Goal: Task Accomplishment & Management: Use online tool/utility

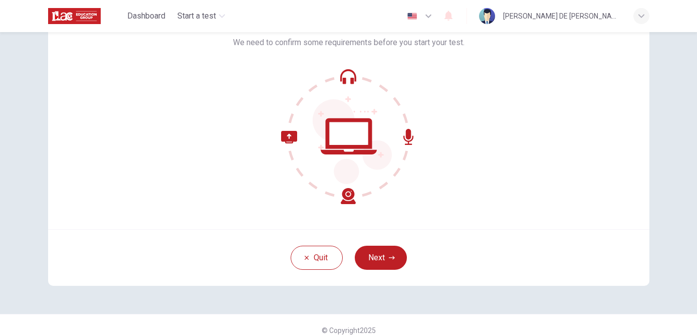
scroll to position [79, 0]
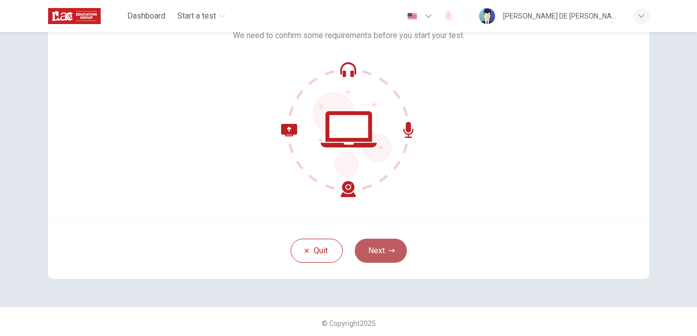
click at [388, 260] on button "Next" at bounding box center [381, 250] width 52 height 24
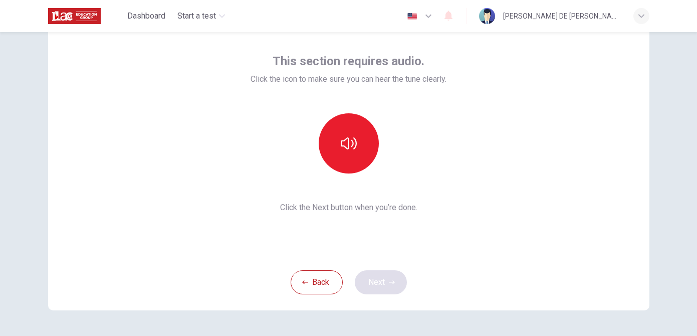
scroll to position [0, 0]
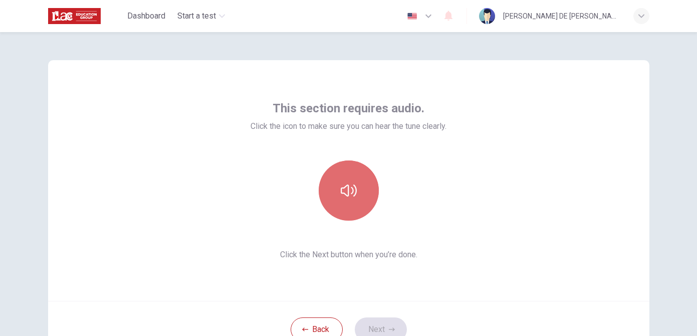
click at [350, 186] on icon "button" at bounding box center [349, 190] width 16 height 16
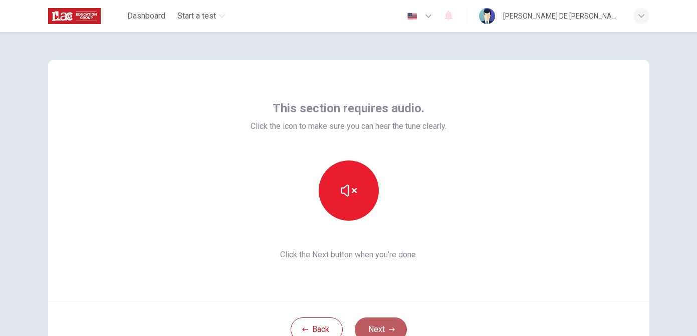
click at [383, 324] on button "Next" at bounding box center [381, 329] width 52 height 24
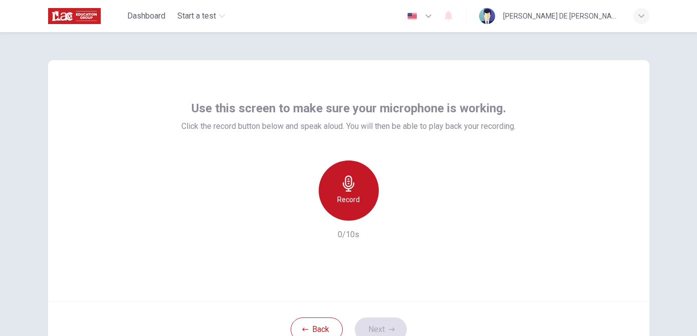
click at [352, 192] on div "Record" at bounding box center [349, 190] width 60 height 60
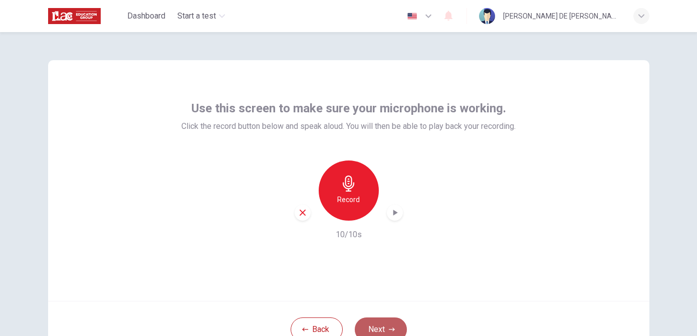
click at [377, 329] on button "Next" at bounding box center [381, 329] width 52 height 24
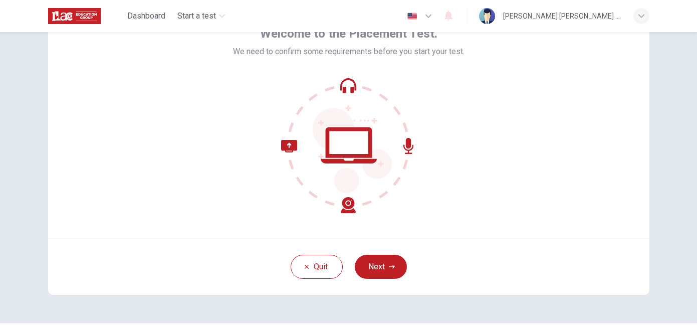
scroll to position [82, 0]
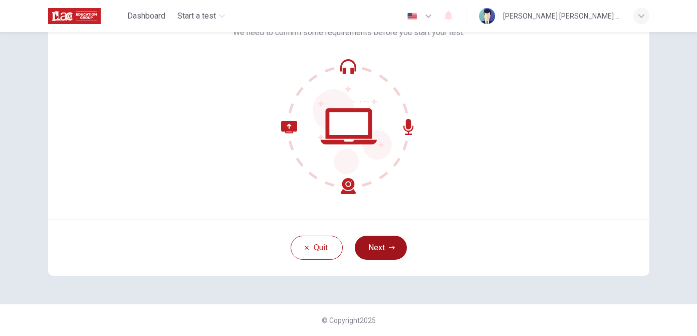
click at [372, 241] on button "Next" at bounding box center [381, 247] width 52 height 24
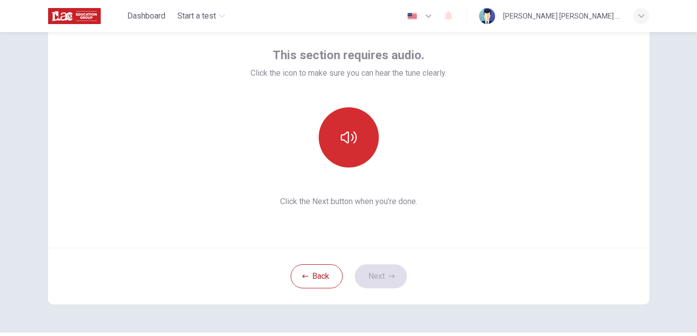
scroll to position [52, 0]
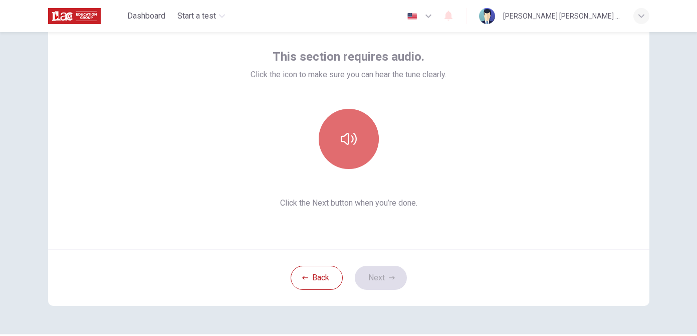
click at [351, 151] on button "button" at bounding box center [349, 139] width 60 height 60
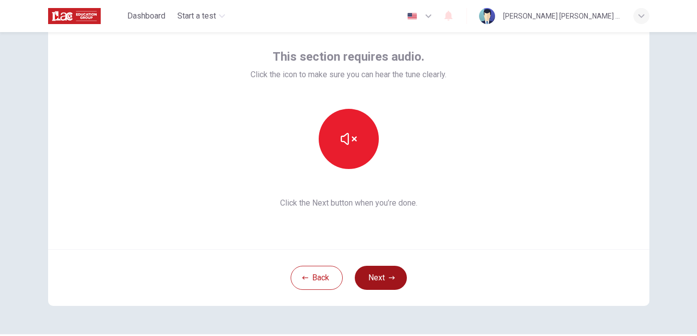
click at [381, 285] on button "Next" at bounding box center [381, 277] width 52 height 24
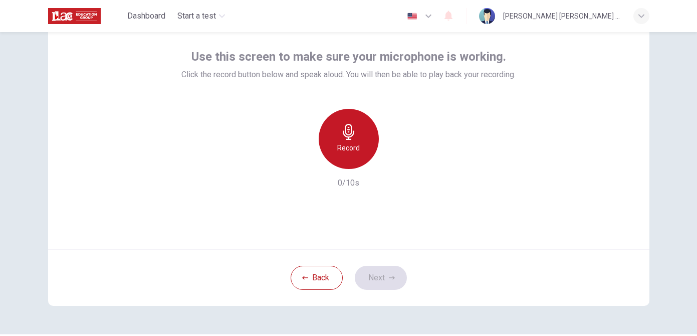
click at [369, 124] on div "Record" at bounding box center [349, 139] width 60 height 60
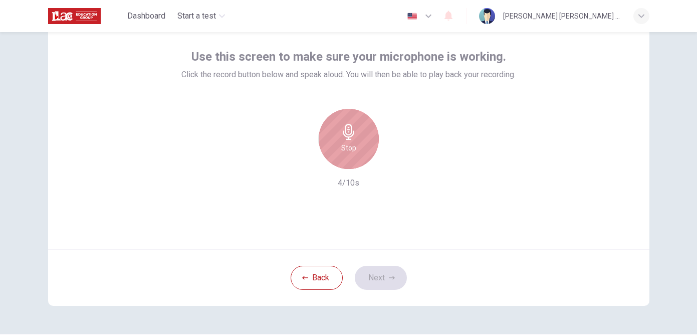
click at [352, 146] on h6 "Stop" at bounding box center [348, 148] width 15 height 12
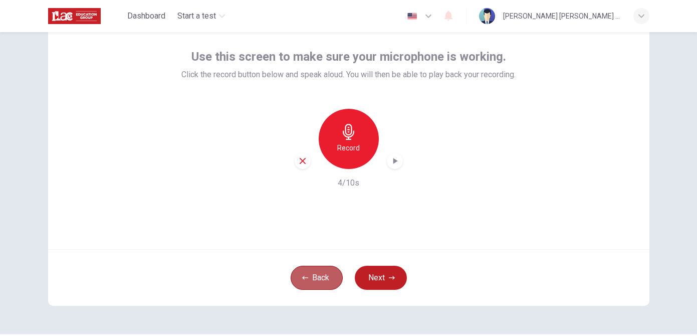
click at [321, 283] on button "Back" at bounding box center [317, 277] width 52 height 24
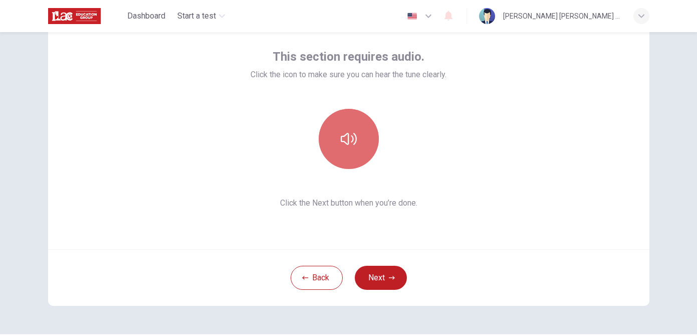
click at [350, 131] on icon "button" at bounding box center [349, 139] width 16 height 16
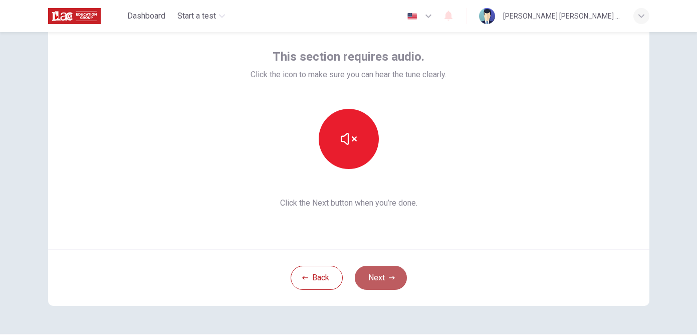
click at [368, 277] on button "Next" at bounding box center [381, 277] width 52 height 24
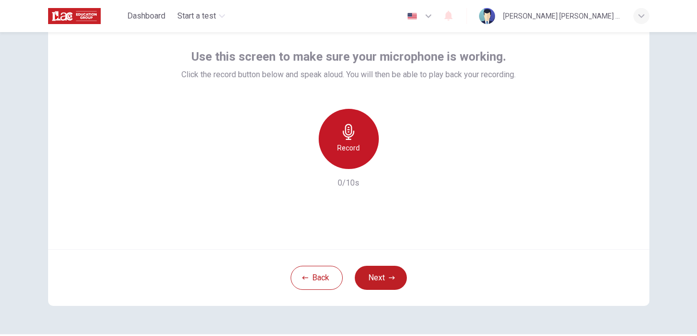
click at [357, 135] on div "Record" at bounding box center [349, 139] width 60 height 60
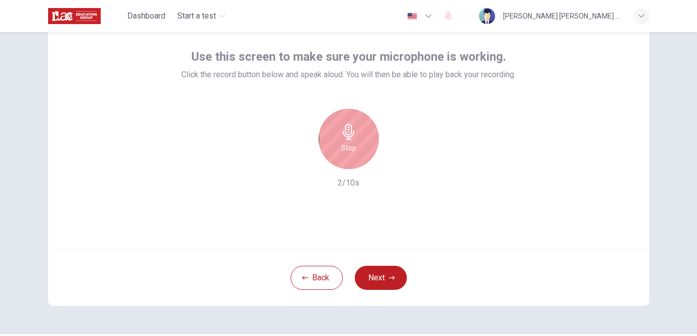
click at [357, 135] on div "Stop" at bounding box center [349, 139] width 60 height 60
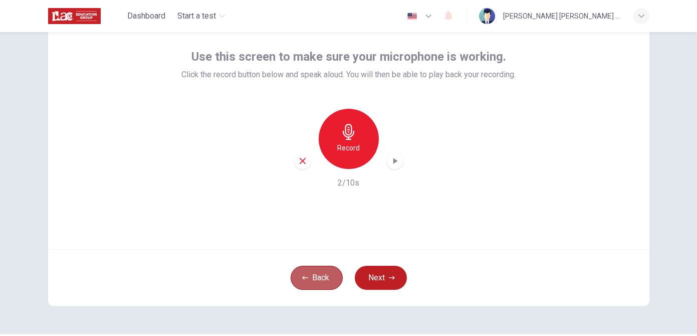
click at [323, 280] on button "Back" at bounding box center [317, 277] width 52 height 24
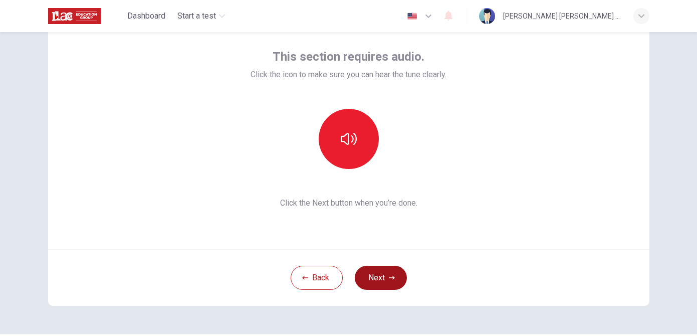
click at [359, 284] on button "Next" at bounding box center [381, 277] width 52 height 24
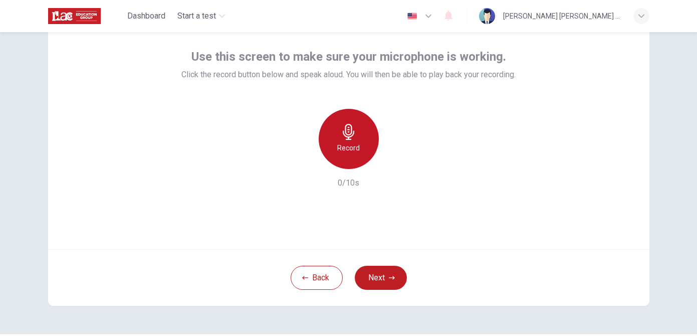
click at [356, 147] on h6 "Record" at bounding box center [348, 148] width 23 height 12
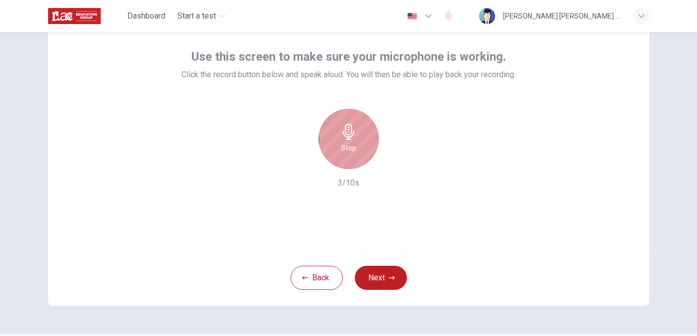
click at [356, 147] on div "Stop" at bounding box center [349, 139] width 60 height 60
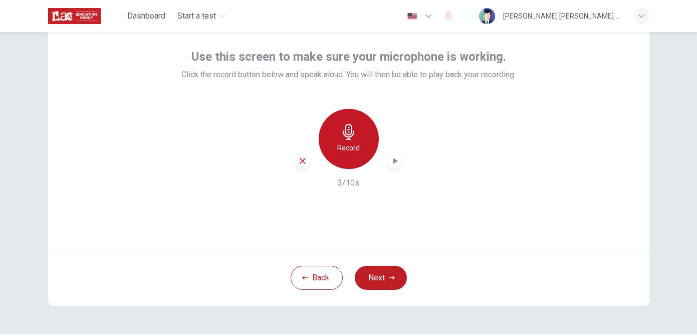
click at [356, 147] on h6 "Record" at bounding box center [348, 148] width 23 height 12
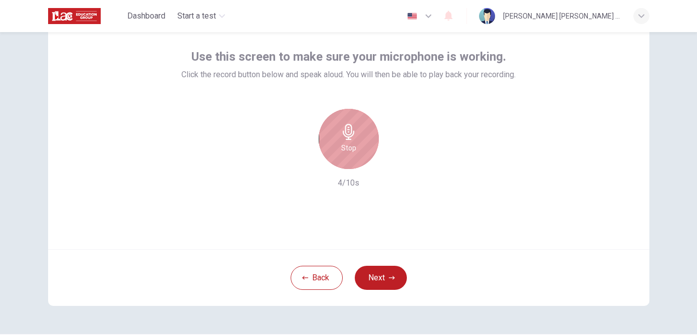
click at [356, 147] on div "Stop" at bounding box center [349, 139] width 60 height 60
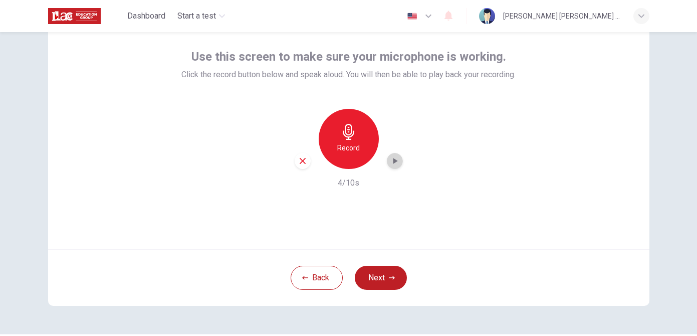
click at [395, 161] on icon "button" at bounding box center [395, 161] width 5 height 6
click at [383, 280] on button "Next" at bounding box center [381, 277] width 52 height 24
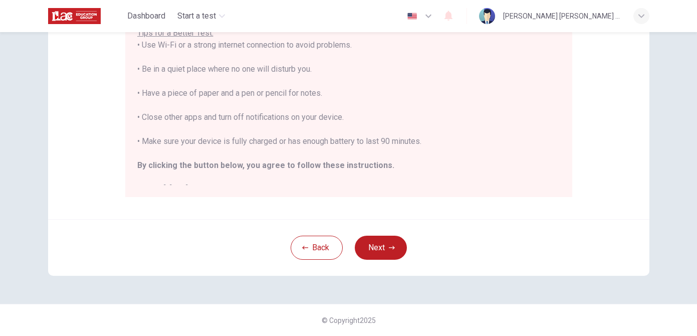
scroll to position [1, 0]
click at [386, 248] on button "Next" at bounding box center [381, 247] width 52 height 24
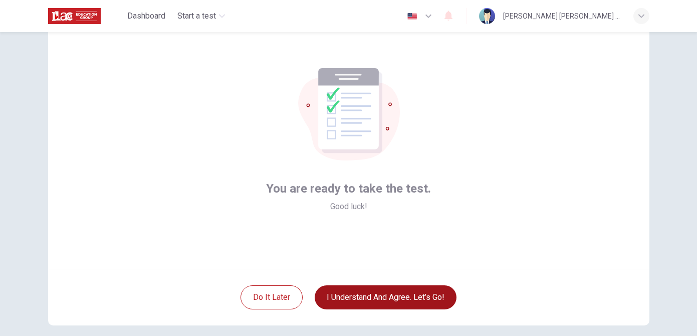
scroll to position [39, 0]
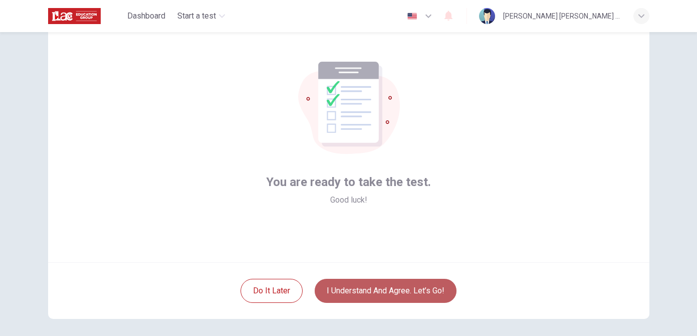
click at [375, 293] on button "I understand and agree. Let’s go!" at bounding box center [386, 291] width 142 height 24
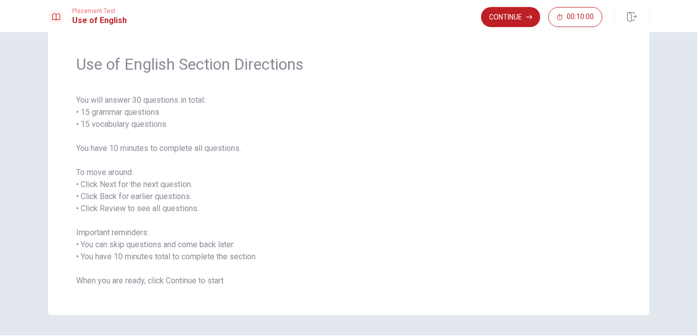
scroll to position [39, 0]
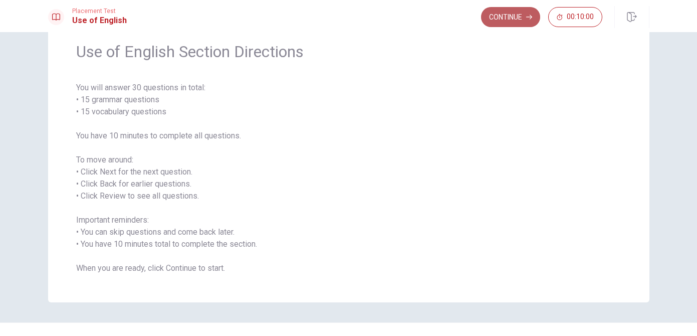
click at [496, 21] on button "Continue" at bounding box center [510, 17] width 59 height 20
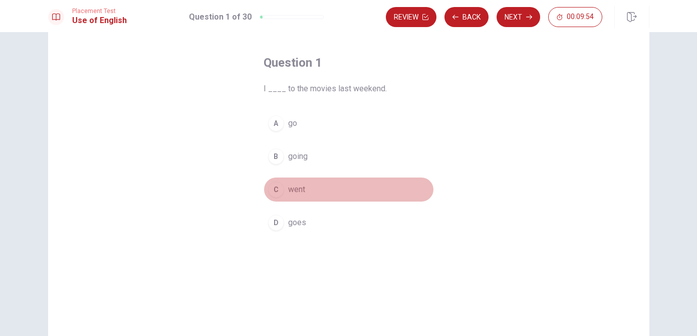
click at [278, 192] on div "C" at bounding box center [276, 189] width 16 height 16
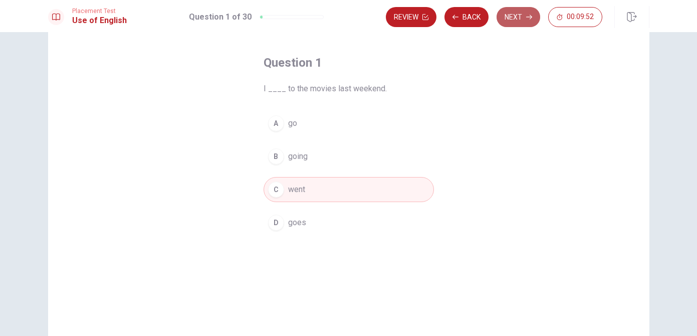
click at [515, 21] on button "Next" at bounding box center [518, 17] width 44 height 20
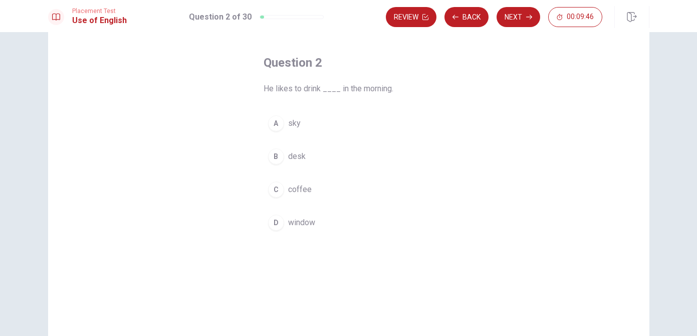
click at [279, 193] on div "C" at bounding box center [276, 189] width 16 height 16
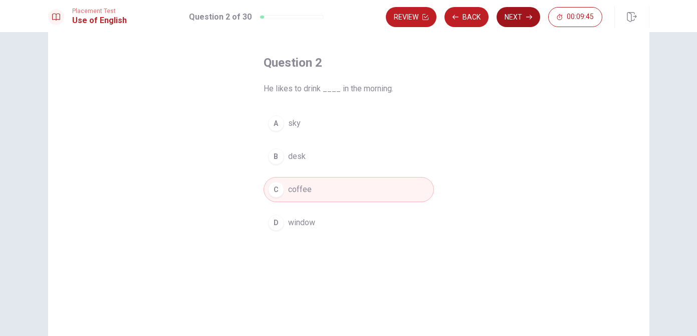
click at [526, 17] on icon "button" at bounding box center [529, 17] width 6 height 6
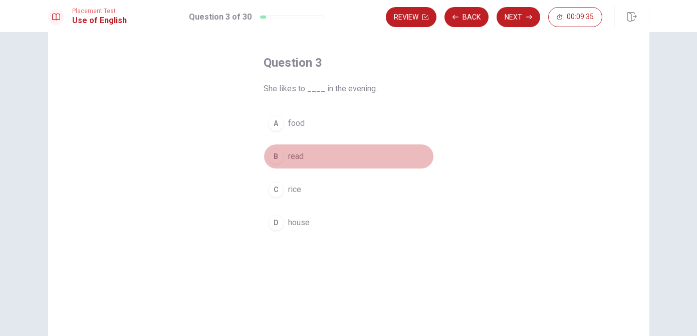
click at [277, 158] on div "B" at bounding box center [276, 156] width 16 height 16
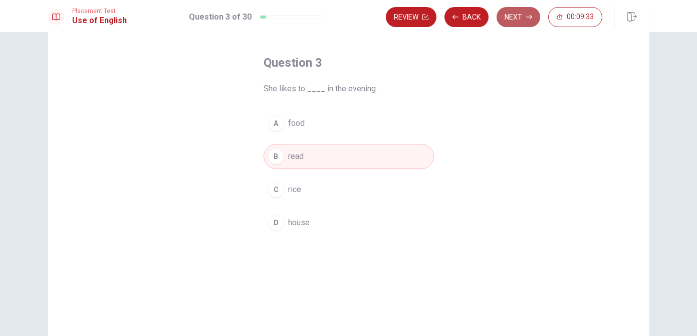
click at [516, 18] on button "Next" at bounding box center [518, 17] width 44 height 20
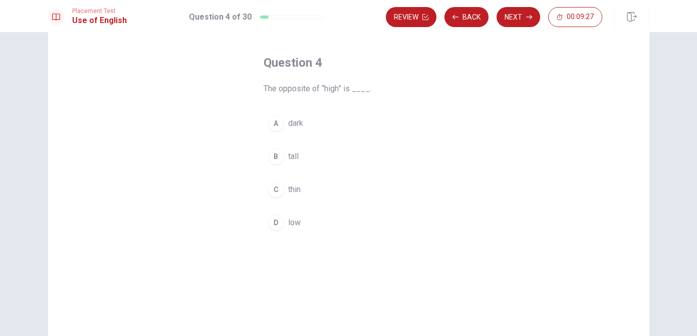
click at [281, 226] on div "D" at bounding box center [276, 222] width 16 height 16
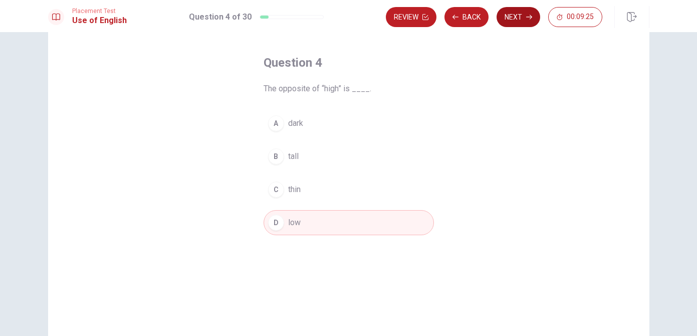
click at [514, 13] on button "Next" at bounding box center [518, 17] width 44 height 20
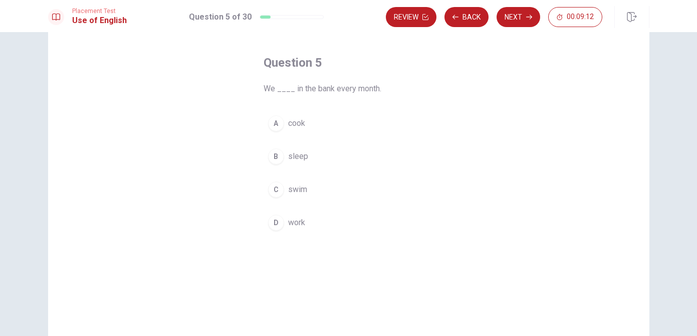
click at [277, 226] on div "D" at bounding box center [276, 222] width 16 height 16
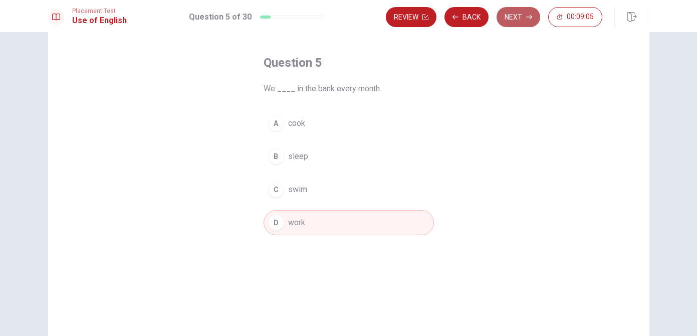
click at [530, 20] on icon "button" at bounding box center [529, 17] width 6 height 6
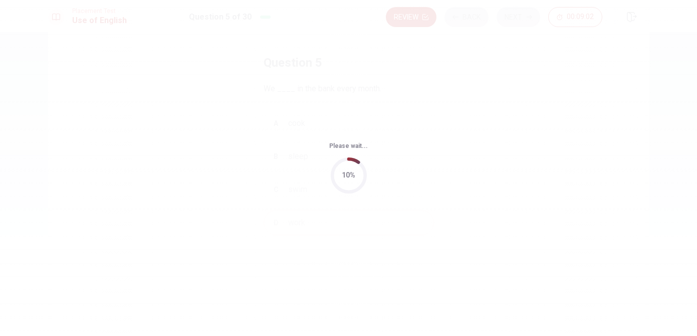
scroll to position [0, 0]
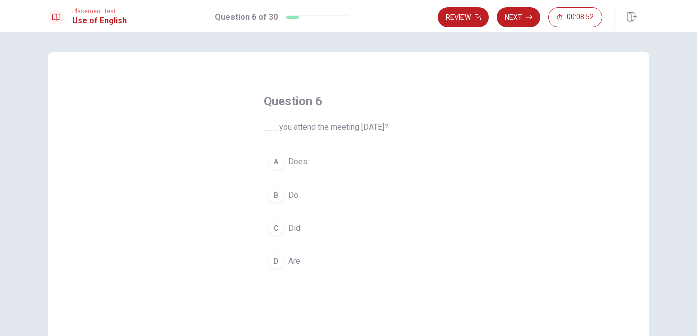
click at [275, 235] on div "C" at bounding box center [276, 228] width 16 height 16
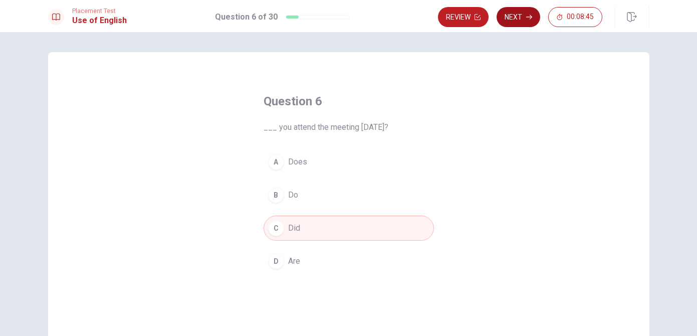
click at [518, 21] on button "Next" at bounding box center [518, 17] width 44 height 20
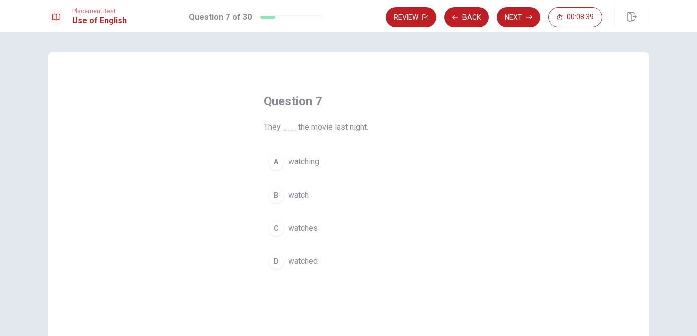
click at [274, 261] on div "D" at bounding box center [276, 261] width 16 height 16
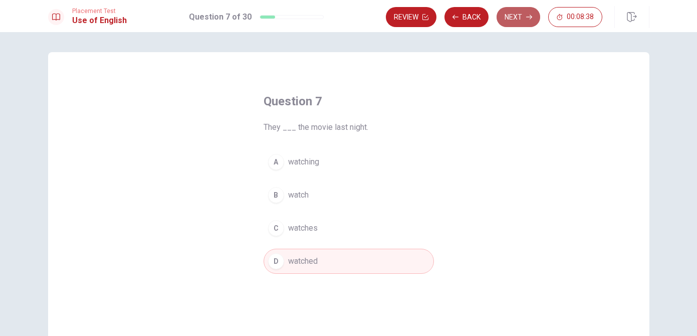
click at [509, 15] on button "Next" at bounding box center [518, 17] width 44 height 20
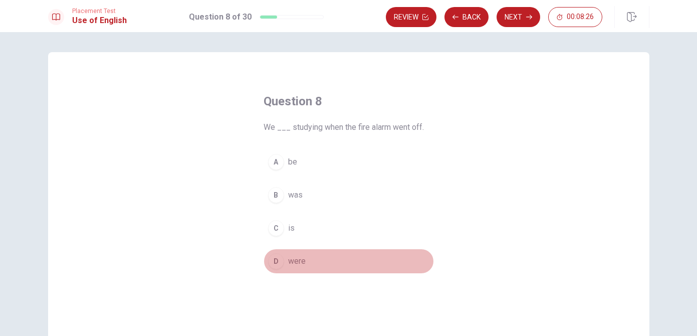
click at [273, 261] on div "D" at bounding box center [276, 261] width 16 height 16
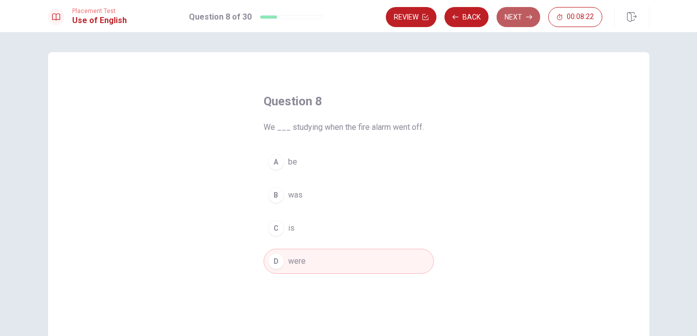
click at [511, 13] on button "Next" at bounding box center [518, 17] width 44 height 20
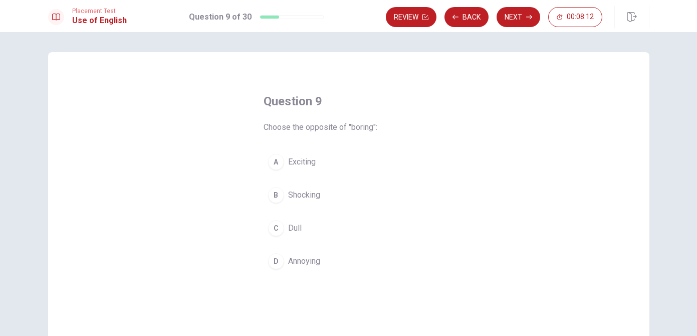
click at [279, 163] on div "A" at bounding box center [276, 162] width 16 height 16
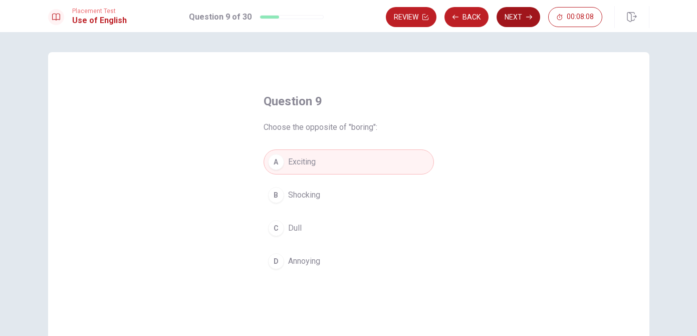
click at [518, 15] on button "Next" at bounding box center [518, 17] width 44 height 20
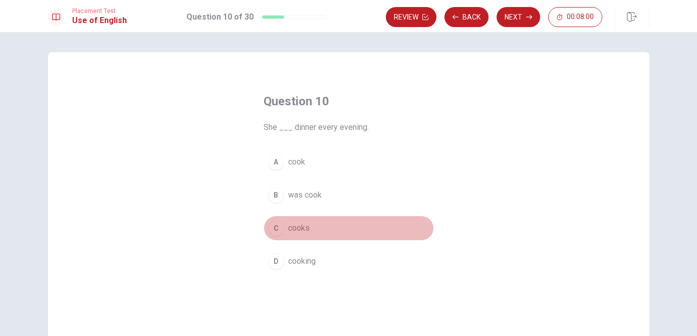
click at [275, 229] on div "C" at bounding box center [276, 228] width 16 height 16
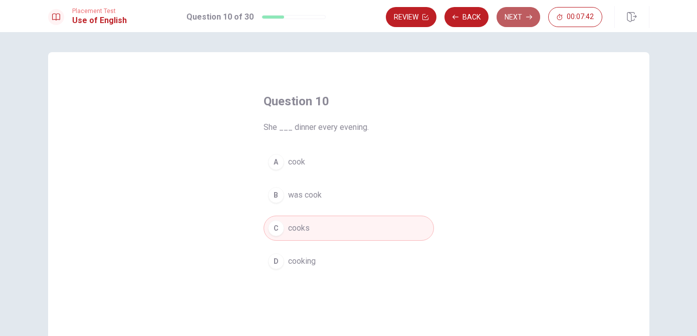
click at [522, 17] on button "Next" at bounding box center [518, 17] width 44 height 20
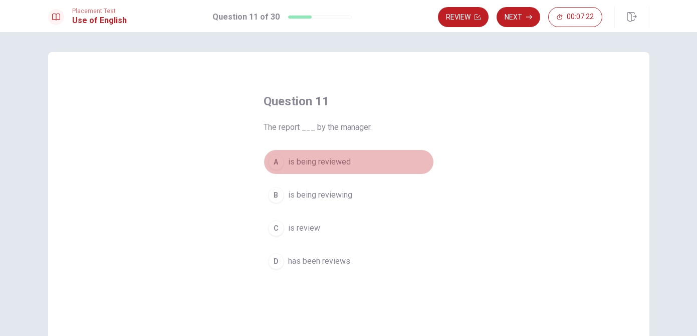
click at [275, 162] on div "A" at bounding box center [276, 162] width 16 height 16
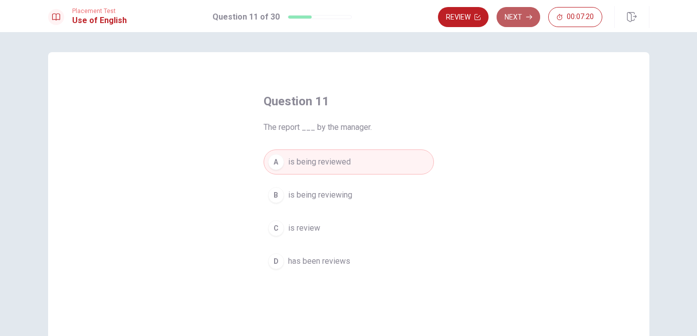
click at [524, 15] on button "Next" at bounding box center [518, 17] width 44 height 20
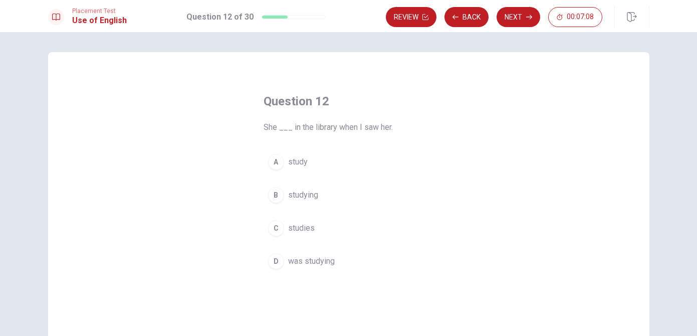
click at [278, 263] on div "D" at bounding box center [276, 261] width 16 height 16
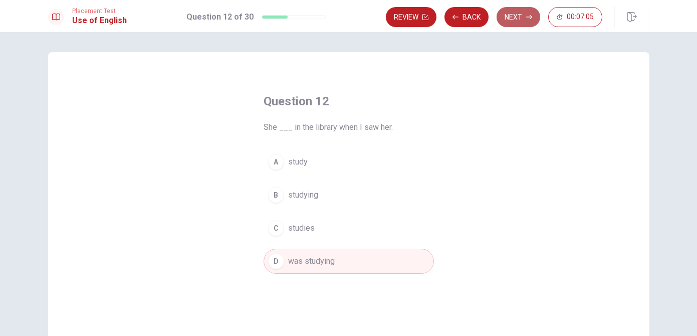
click at [520, 14] on button "Next" at bounding box center [518, 17] width 44 height 20
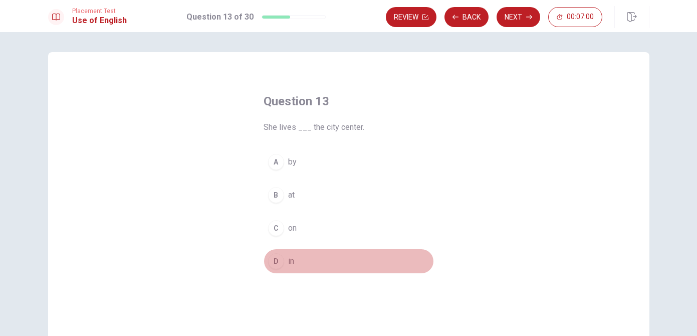
click at [277, 264] on div "D" at bounding box center [276, 261] width 16 height 16
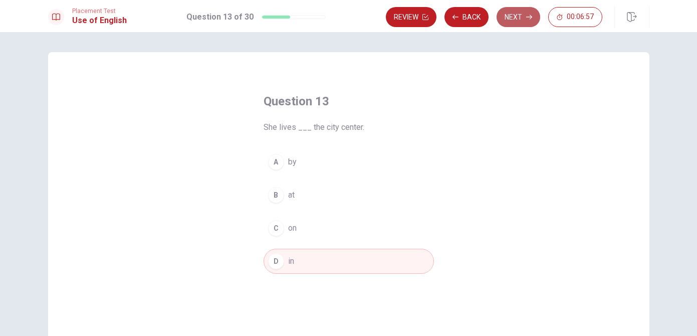
click at [511, 22] on button "Next" at bounding box center [518, 17] width 44 height 20
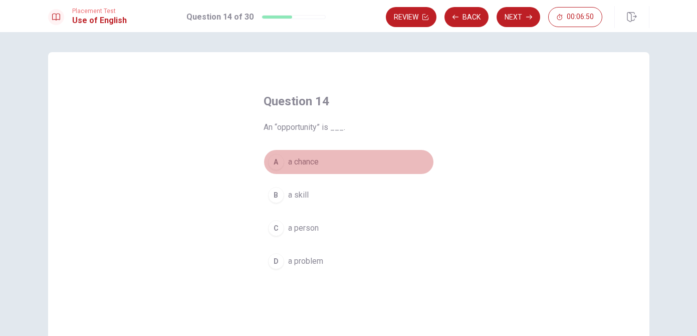
click at [275, 165] on div "A" at bounding box center [276, 162] width 16 height 16
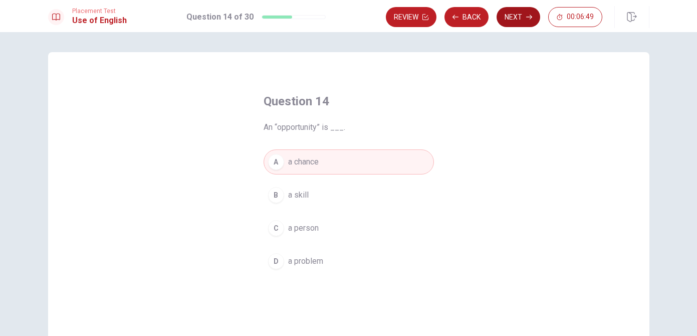
click at [523, 19] on button "Next" at bounding box center [518, 17] width 44 height 20
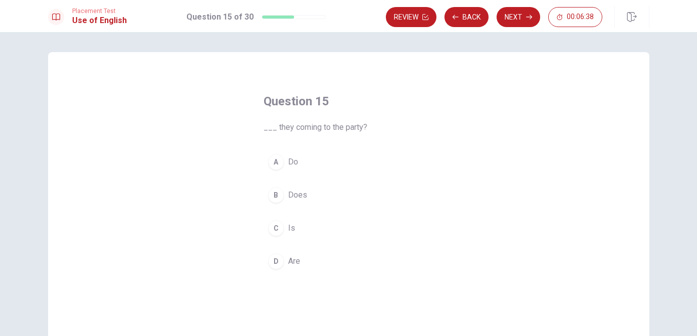
click at [277, 263] on div "D" at bounding box center [276, 261] width 16 height 16
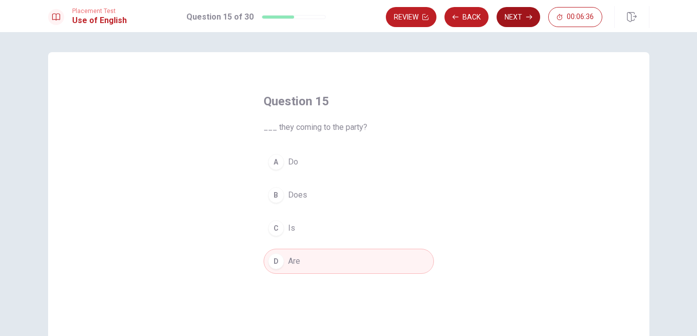
click at [523, 18] on button "Next" at bounding box center [518, 17] width 44 height 20
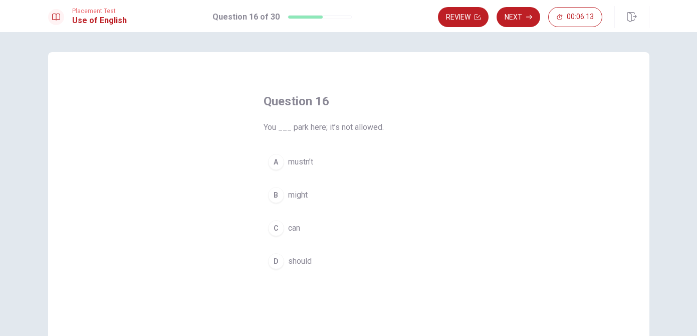
click at [280, 162] on div "A" at bounding box center [276, 162] width 16 height 16
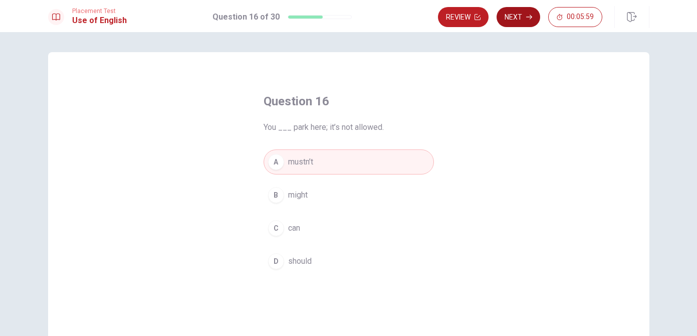
click at [517, 17] on button "Next" at bounding box center [518, 17] width 44 height 20
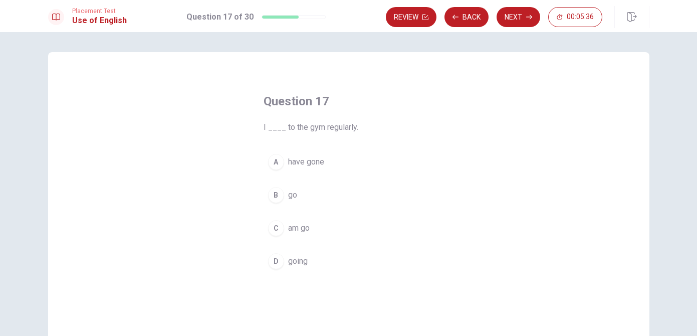
click at [275, 197] on div "B" at bounding box center [276, 195] width 16 height 16
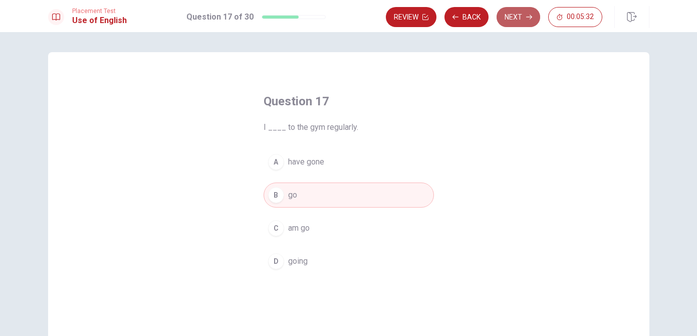
click at [520, 14] on button "Next" at bounding box center [518, 17] width 44 height 20
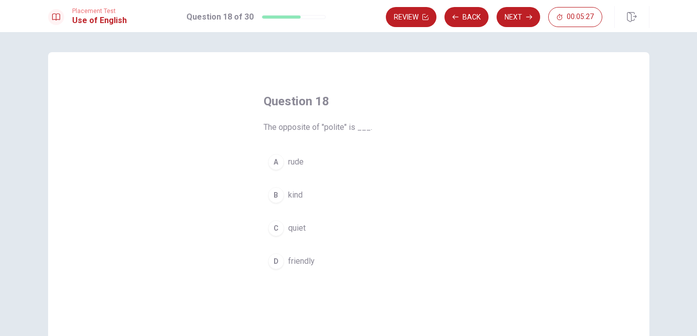
click at [271, 162] on div "A" at bounding box center [276, 162] width 16 height 16
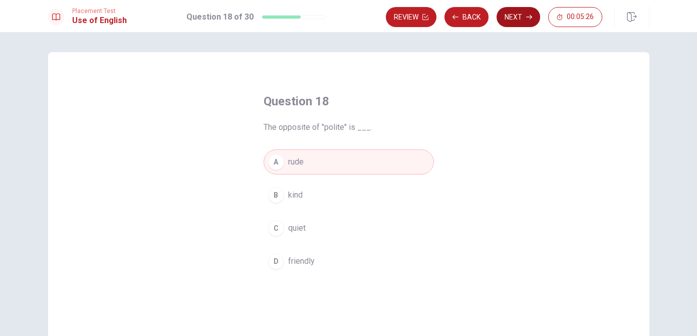
click at [509, 13] on button "Next" at bounding box center [518, 17] width 44 height 20
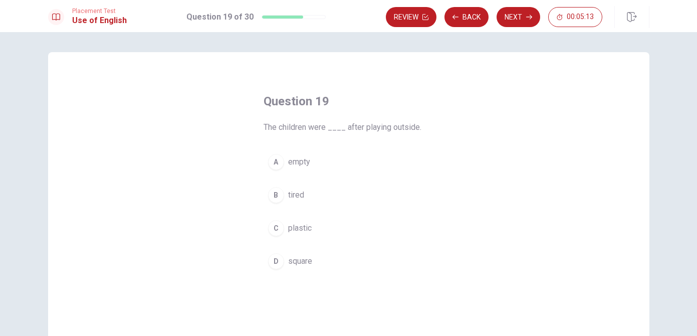
click at [280, 194] on div "B" at bounding box center [276, 195] width 16 height 16
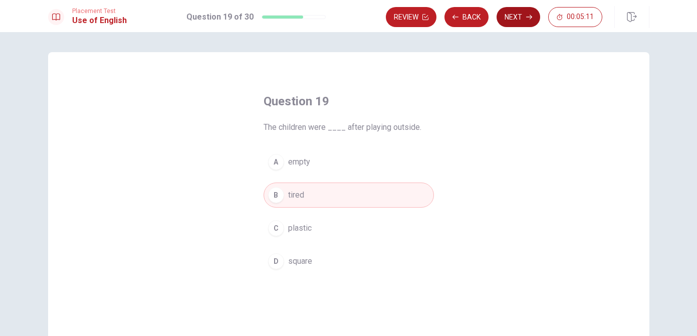
click at [511, 19] on button "Next" at bounding box center [518, 17] width 44 height 20
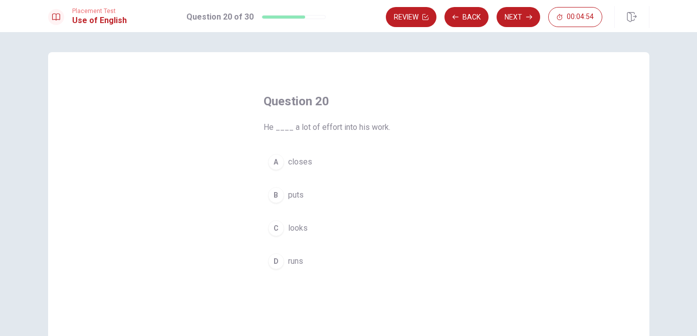
click at [277, 196] on div "B" at bounding box center [276, 195] width 16 height 16
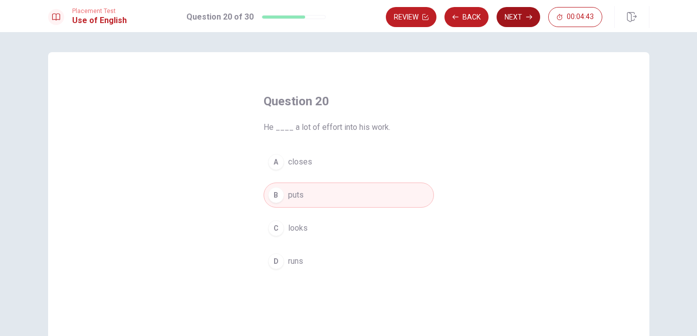
click at [519, 12] on button "Next" at bounding box center [518, 17] width 44 height 20
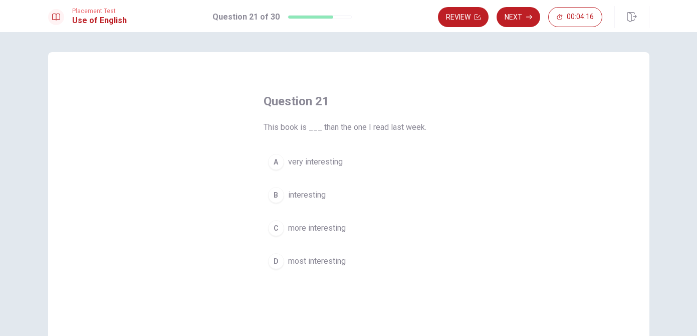
click at [275, 198] on div "B" at bounding box center [276, 195] width 16 height 16
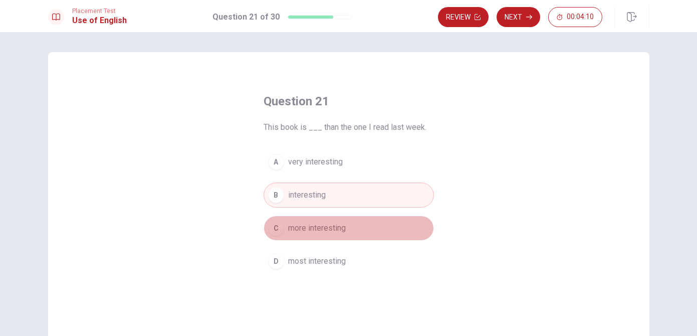
click at [279, 231] on div "C" at bounding box center [276, 228] width 16 height 16
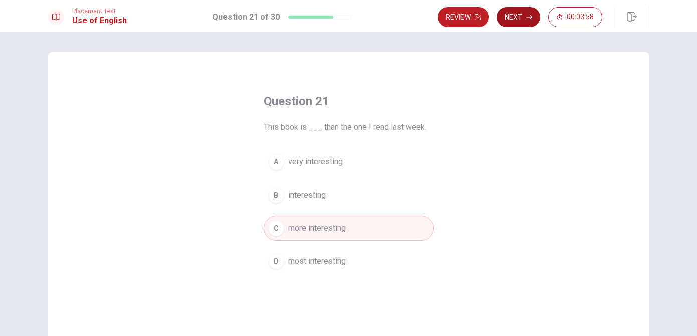
click at [523, 15] on button "Next" at bounding box center [518, 17] width 44 height 20
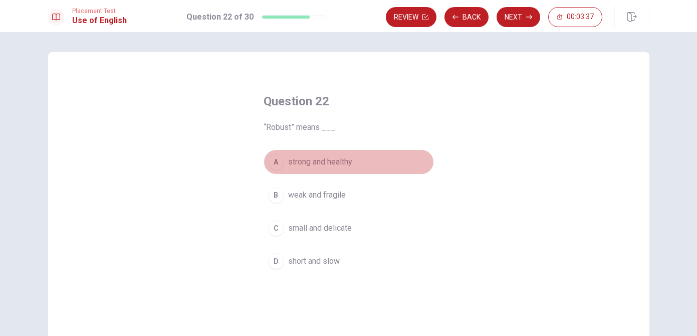
click at [276, 164] on div "A" at bounding box center [276, 162] width 16 height 16
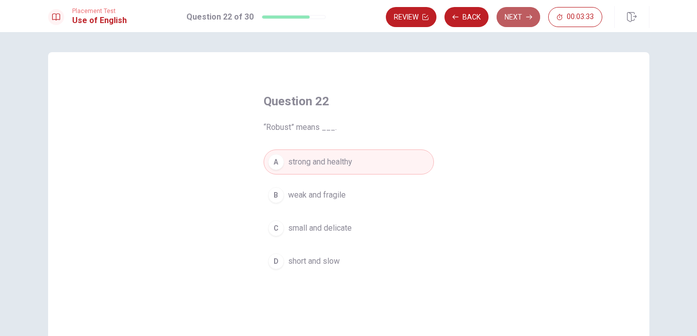
click at [519, 13] on button "Next" at bounding box center [518, 17] width 44 height 20
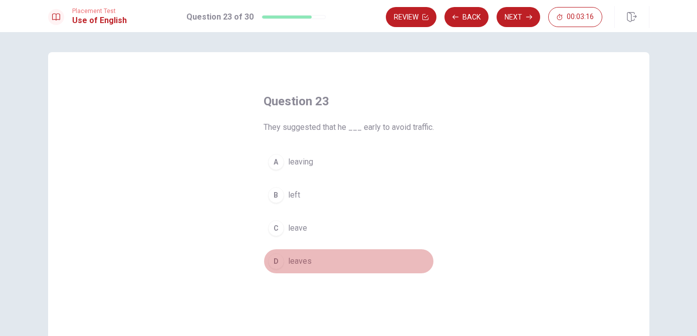
click at [280, 265] on div "D" at bounding box center [276, 261] width 16 height 16
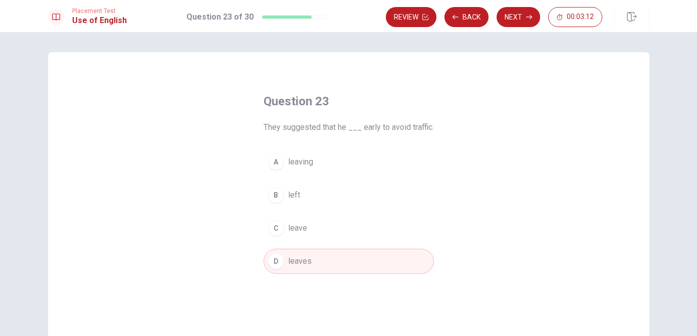
click at [275, 197] on div "B" at bounding box center [276, 195] width 16 height 16
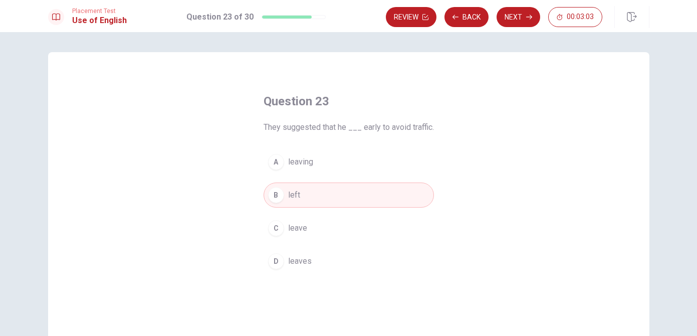
click at [279, 266] on div "D" at bounding box center [276, 261] width 16 height 16
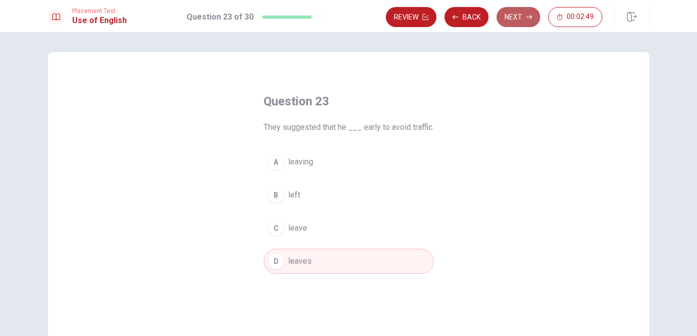
click at [515, 15] on button "Next" at bounding box center [518, 17] width 44 height 20
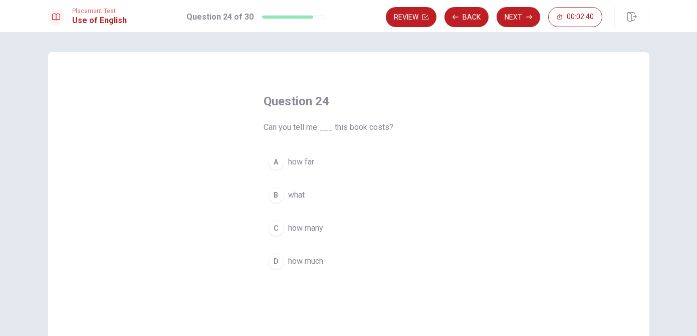
click at [275, 263] on div "D" at bounding box center [276, 261] width 16 height 16
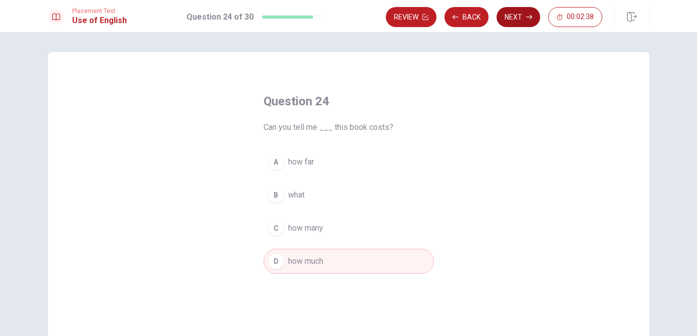
click at [522, 19] on button "Next" at bounding box center [518, 17] width 44 height 20
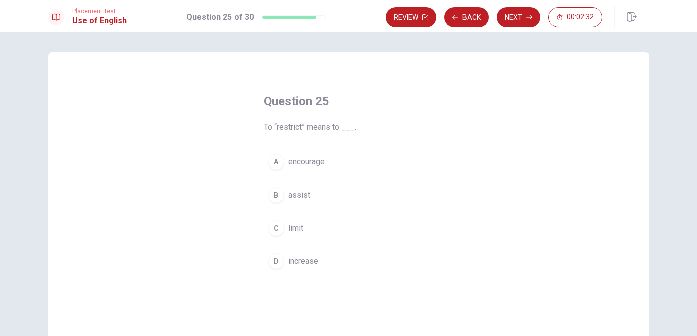
click at [282, 231] on div "C" at bounding box center [276, 228] width 16 height 16
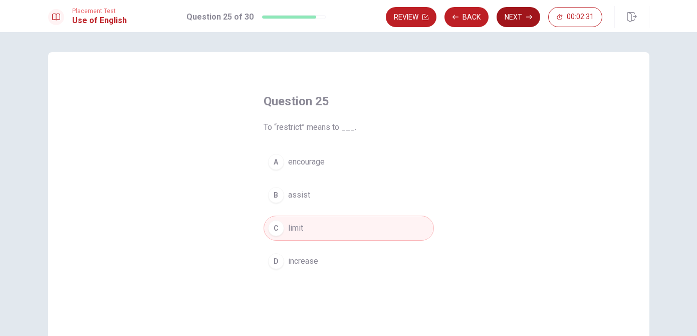
click at [519, 22] on button "Next" at bounding box center [518, 17] width 44 height 20
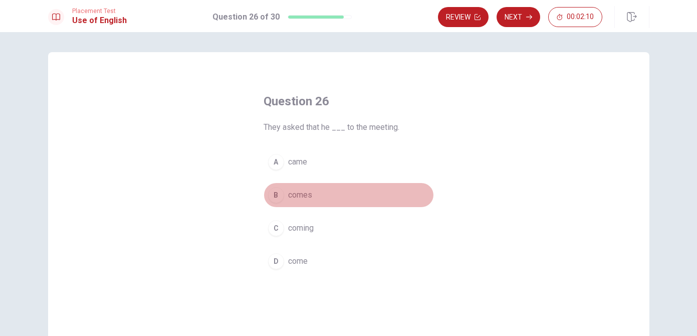
click at [277, 201] on div "B" at bounding box center [276, 195] width 16 height 16
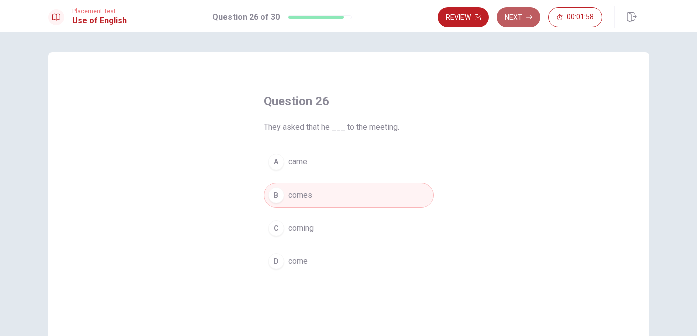
click at [520, 22] on button "Next" at bounding box center [518, 17] width 44 height 20
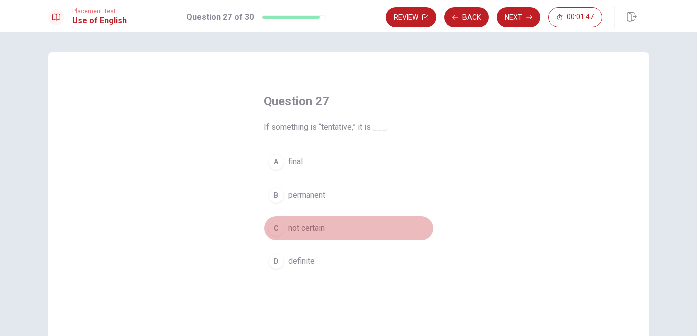
click at [277, 227] on div "C" at bounding box center [276, 228] width 16 height 16
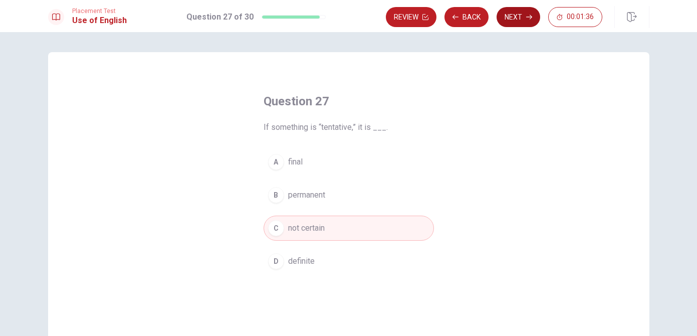
click at [517, 18] on button "Next" at bounding box center [518, 17] width 44 height 20
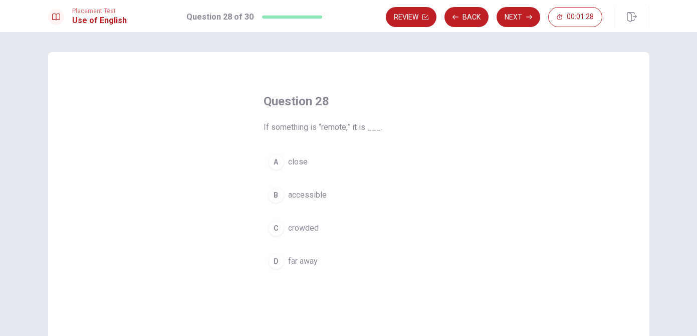
click at [274, 263] on div "D" at bounding box center [276, 261] width 16 height 16
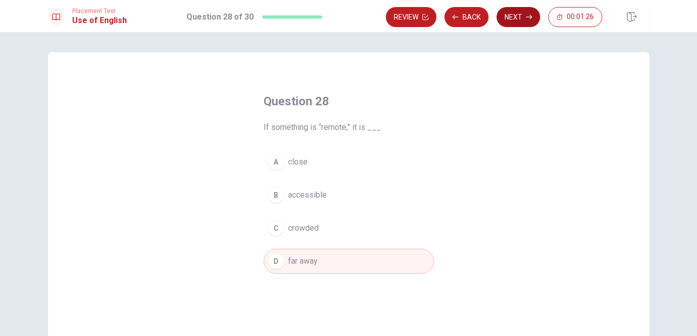
click at [519, 12] on button "Next" at bounding box center [518, 17] width 44 height 20
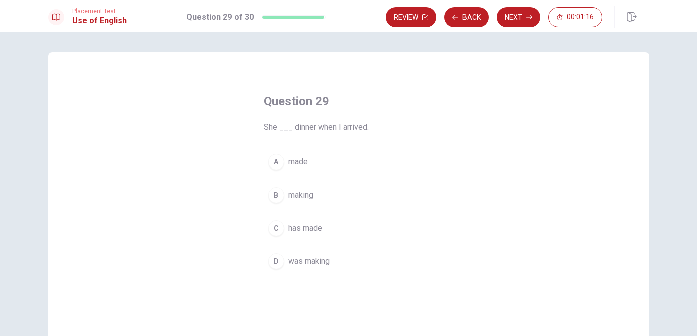
click at [273, 263] on div "D" at bounding box center [276, 261] width 16 height 16
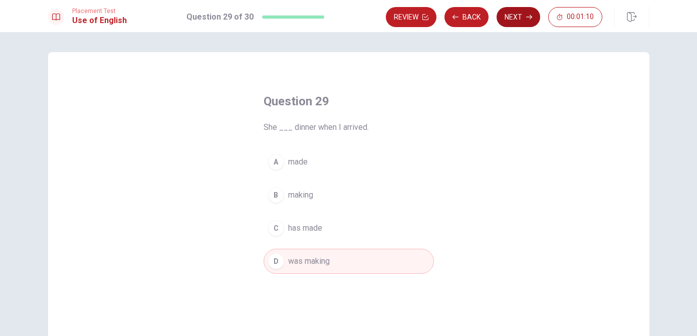
click at [517, 16] on button "Next" at bounding box center [518, 17] width 44 height 20
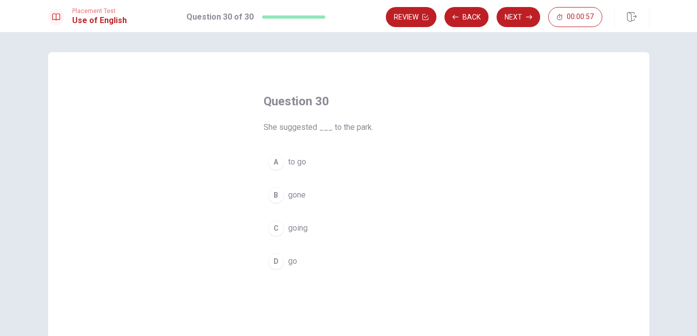
click at [274, 162] on div "A" at bounding box center [276, 162] width 16 height 16
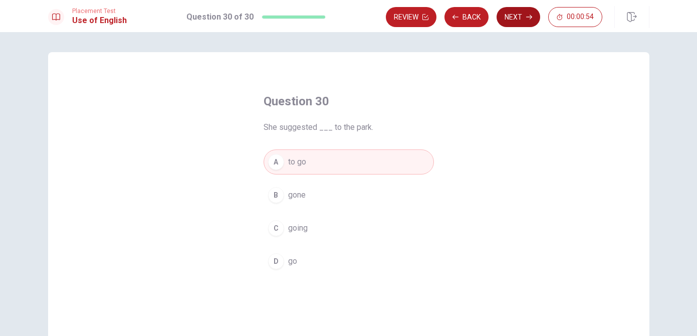
click at [518, 17] on button "Next" at bounding box center [518, 17] width 44 height 20
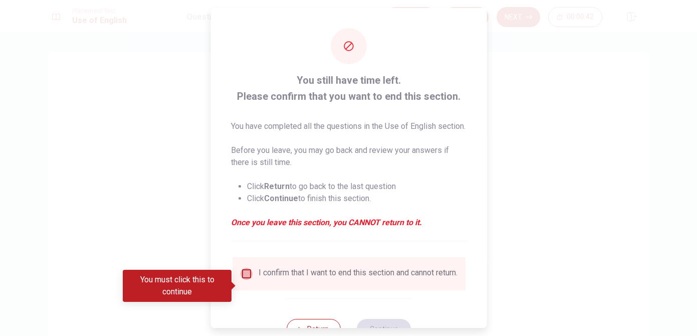
click at [242, 280] on input "You must click this to continue" at bounding box center [246, 273] width 12 height 12
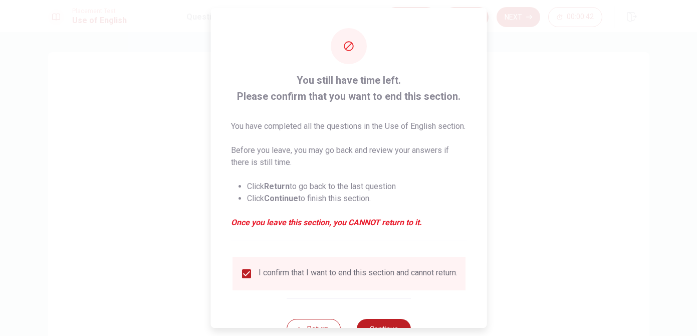
scroll to position [50, 0]
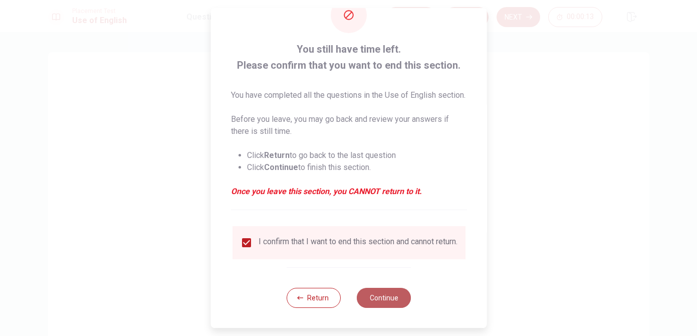
click at [388, 296] on button "Continue" at bounding box center [384, 298] width 54 height 20
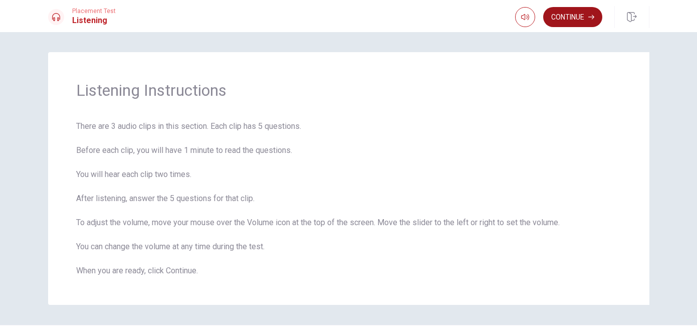
click at [574, 12] on button "Continue" at bounding box center [572, 17] width 59 height 20
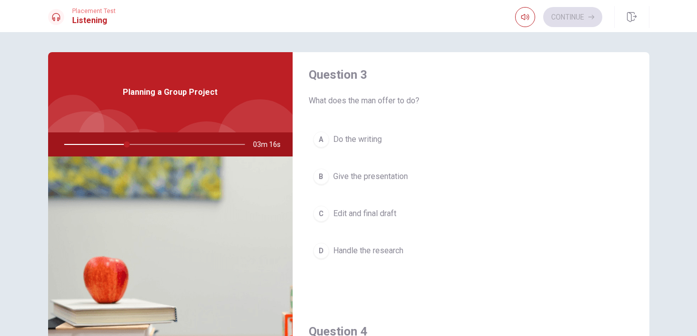
scroll to position [510, 0]
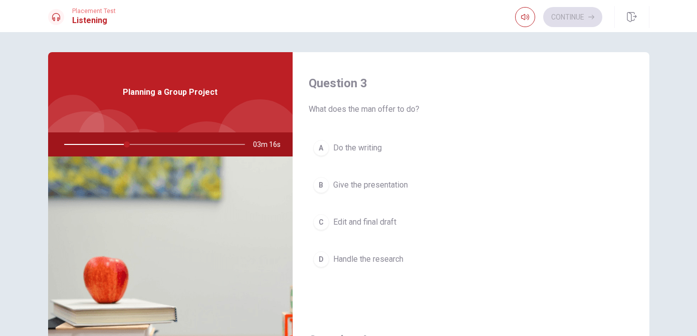
click at [376, 180] on span "Give the presentation" at bounding box center [370, 185] width 75 height 12
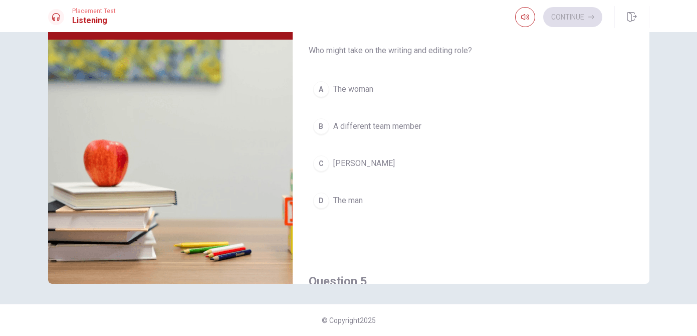
scroll to position [706, 0]
click at [366, 162] on button "C [PERSON_NAME]" at bounding box center [471, 165] width 325 height 25
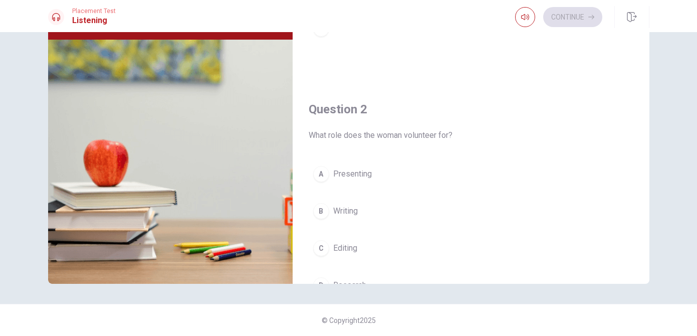
scroll to position [107, 0]
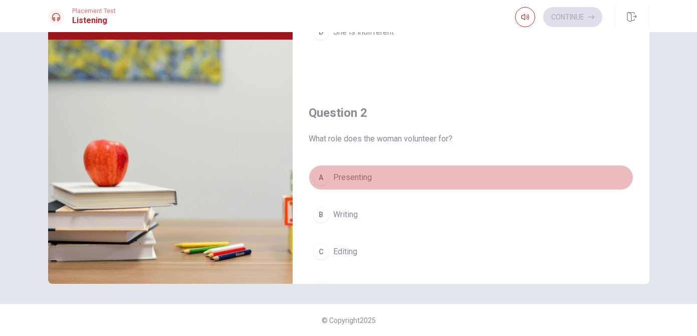
click at [362, 181] on span "Presenting" at bounding box center [352, 177] width 39 height 12
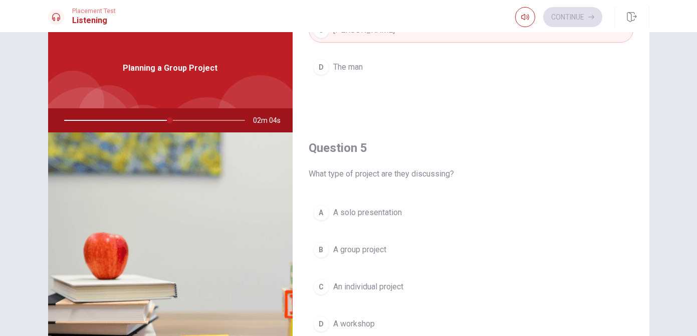
scroll to position [55, 0]
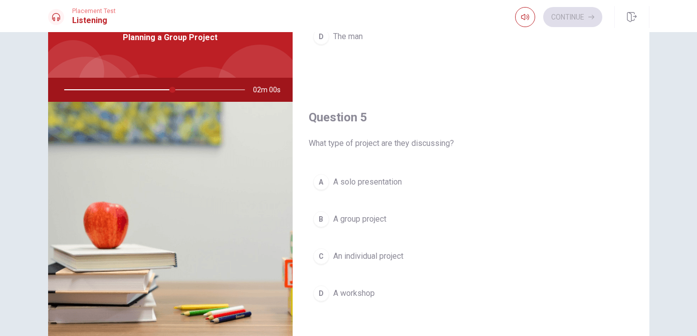
click at [374, 218] on span "A group project" at bounding box center [359, 219] width 53 height 12
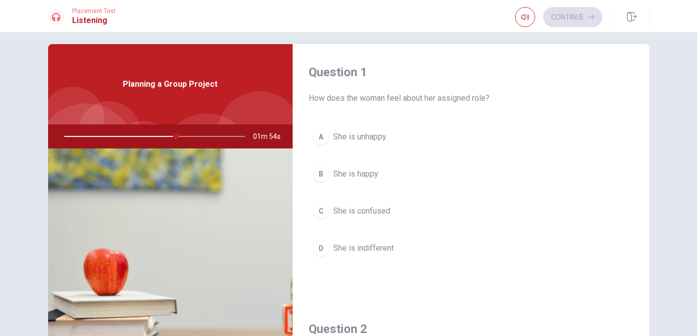
scroll to position [0, 0]
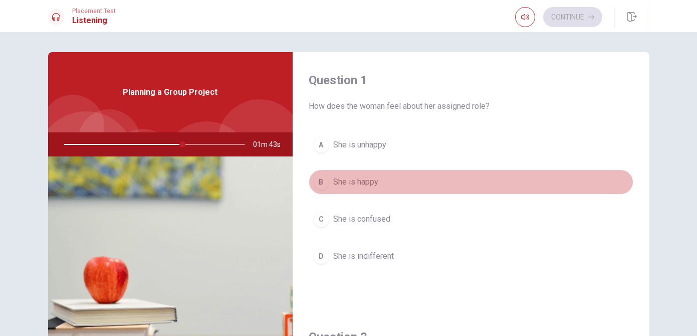
click at [355, 183] on span "She is happy" at bounding box center [355, 182] width 45 height 12
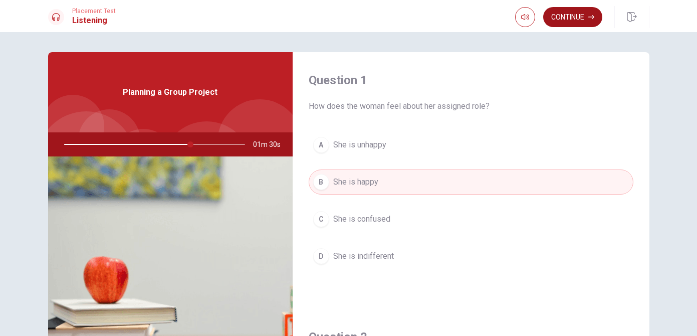
click at [568, 16] on button "Continue" at bounding box center [572, 17] width 59 height 20
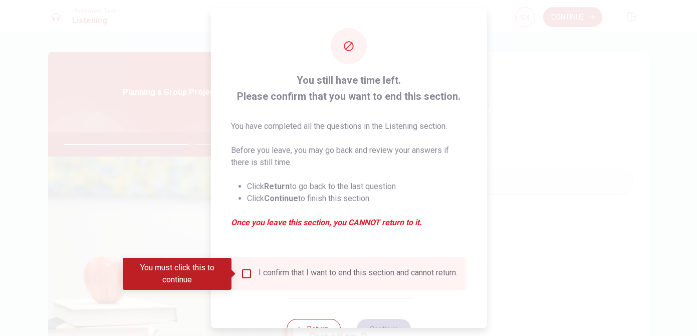
click at [244, 274] on input "You must click this to continue" at bounding box center [246, 273] width 12 height 12
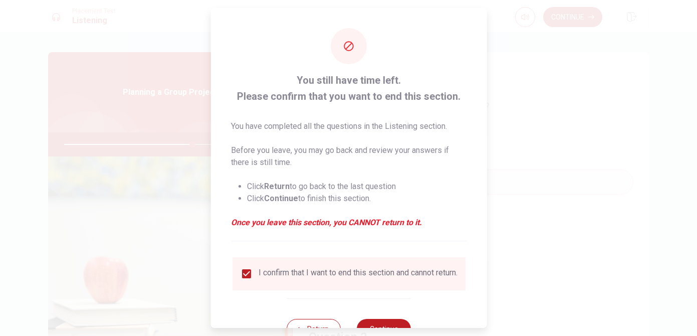
scroll to position [38, 0]
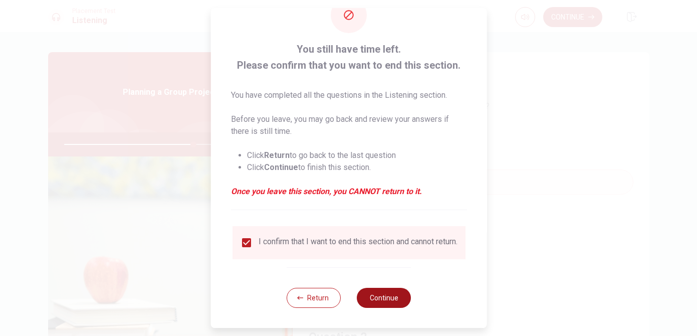
click at [387, 297] on button "Continue" at bounding box center [384, 298] width 54 height 20
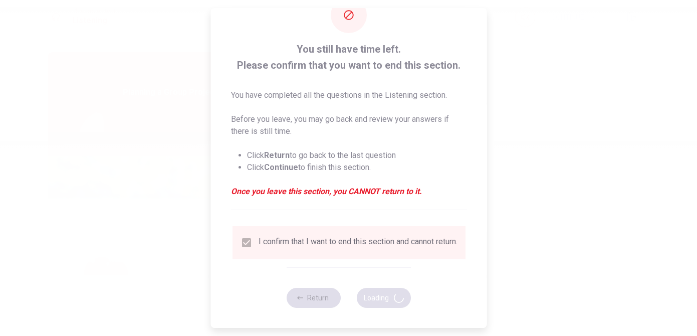
type input "73"
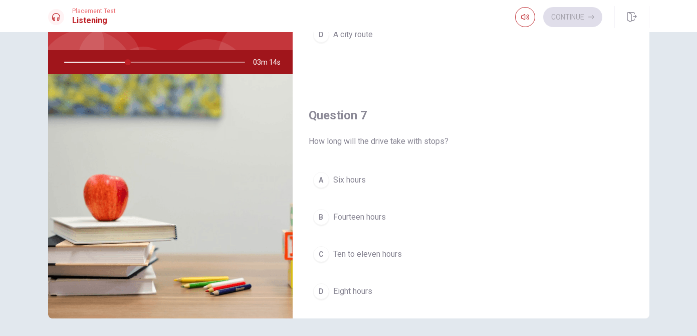
scroll to position [171, 0]
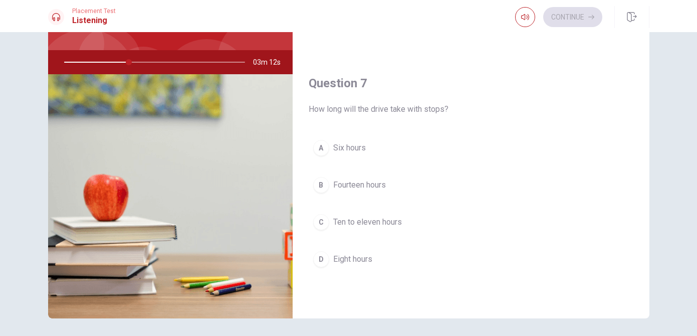
click at [364, 260] on span "Eight hours" at bounding box center [352, 259] width 39 height 12
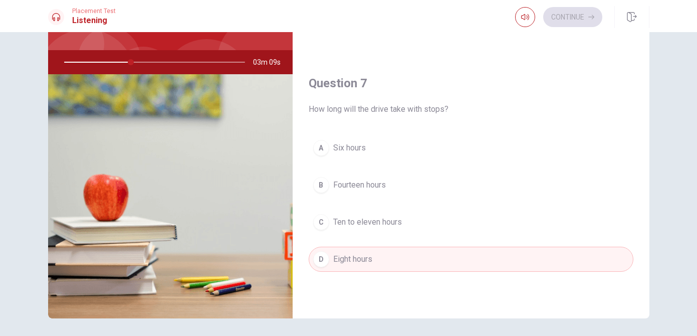
click at [389, 222] on span "Ten to eleven hours" at bounding box center [367, 222] width 69 height 12
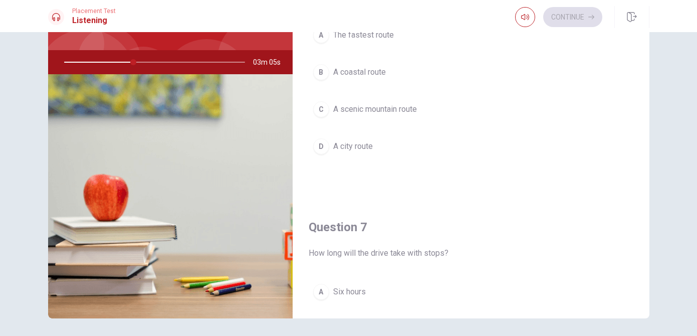
scroll to position [0, 0]
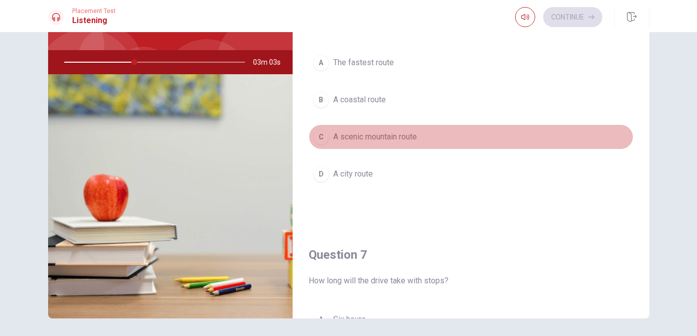
click at [384, 142] on span "A scenic mountain route" at bounding box center [375, 137] width 84 height 12
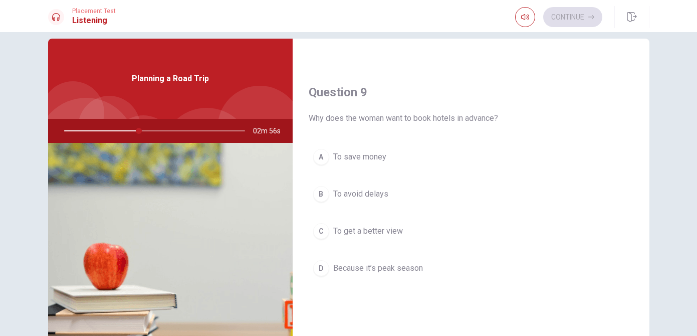
scroll to position [743, 0]
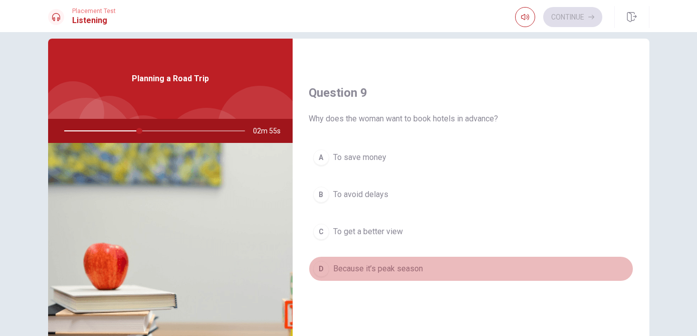
click at [381, 267] on span "Because it’s peak season" at bounding box center [378, 268] width 90 height 12
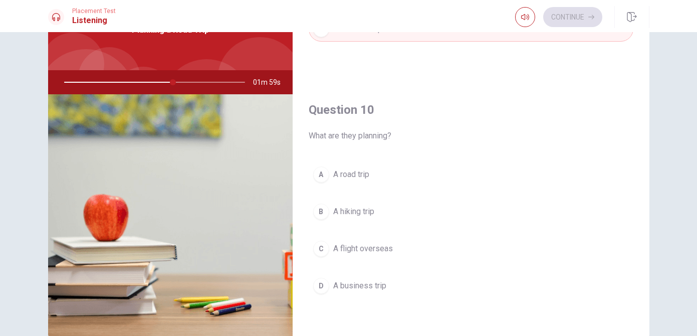
scroll to position [73, 0]
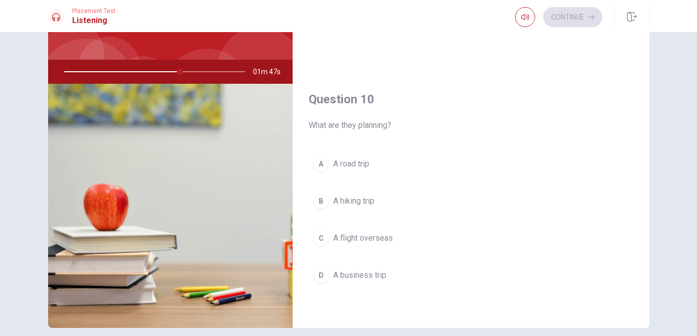
click at [351, 166] on span "A road trip" at bounding box center [351, 164] width 36 height 12
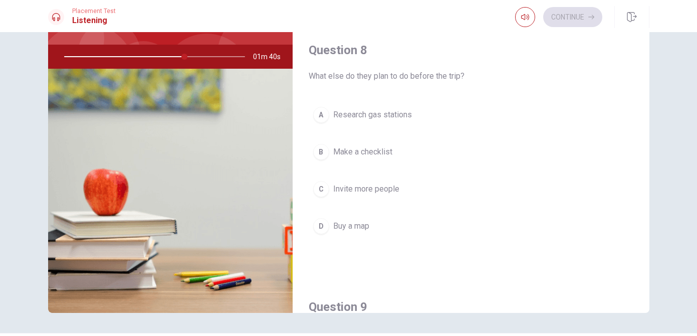
scroll to position [456, 0]
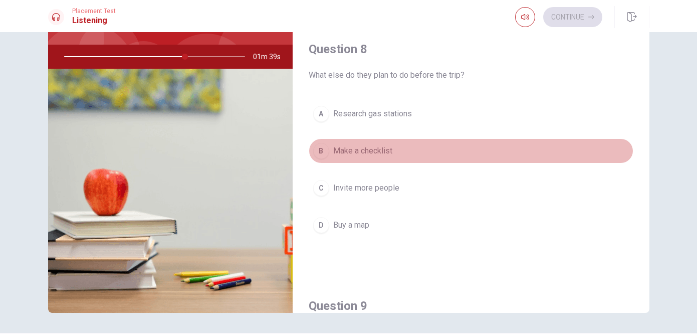
click at [383, 149] on span "Make a checklist" at bounding box center [362, 151] width 59 height 12
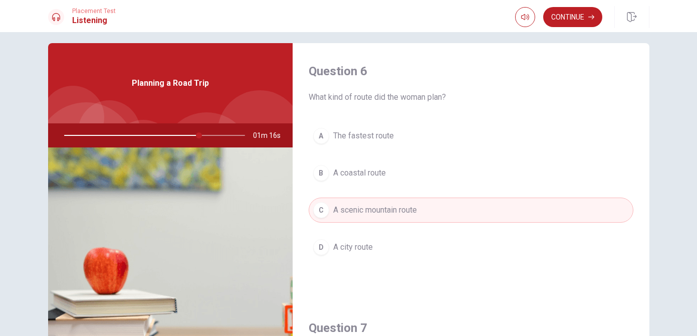
scroll to position [0, 0]
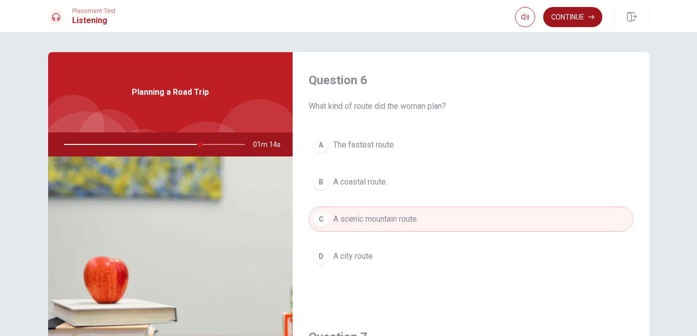
click at [575, 14] on button "Continue" at bounding box center [572, 17] width 59 height 20
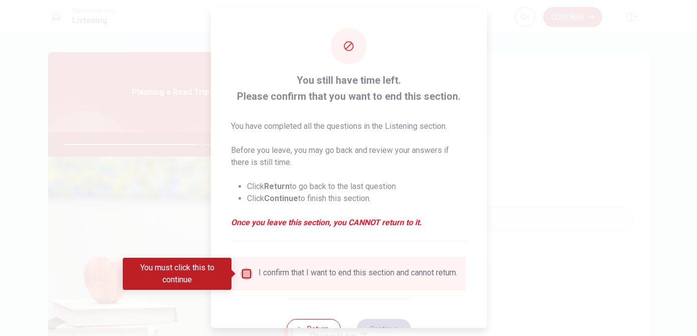
click at [246, 271] on input "You must click this to continue" at bounding box center [246, 273] width 12 height 12
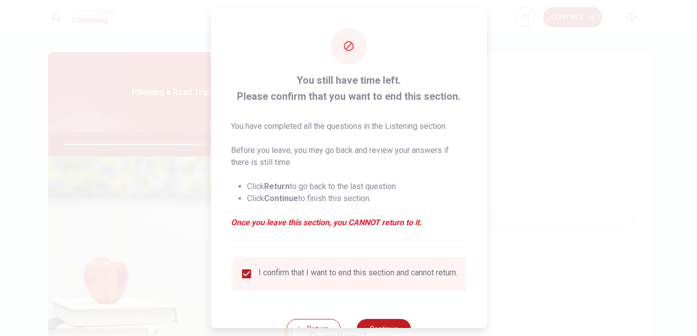
scroll to position [38, 0]
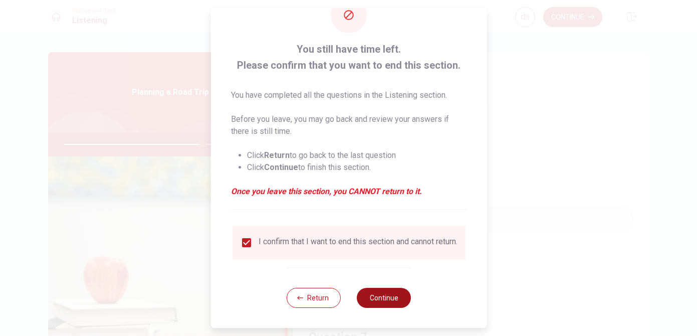
click at [383, 298] on button "Continue" at bounding box center [384, 298] width 54 height 20
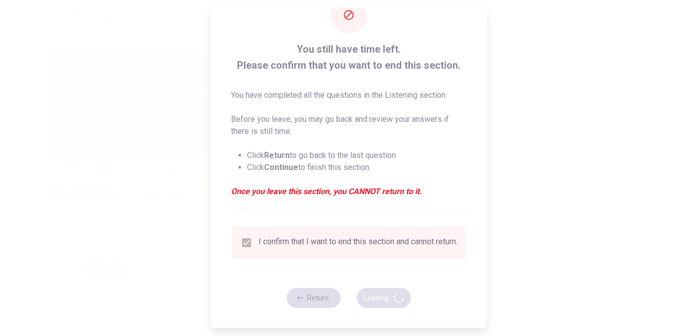
type input "77"
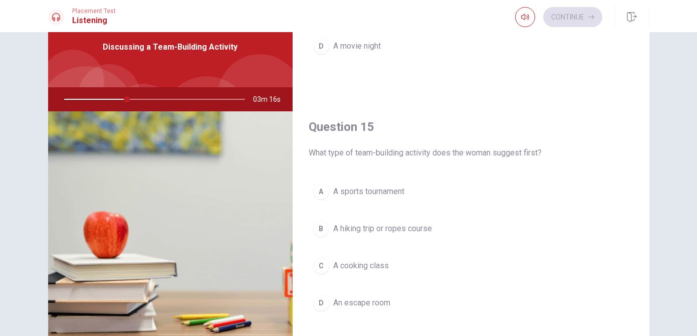
scroll to position [54, 0]
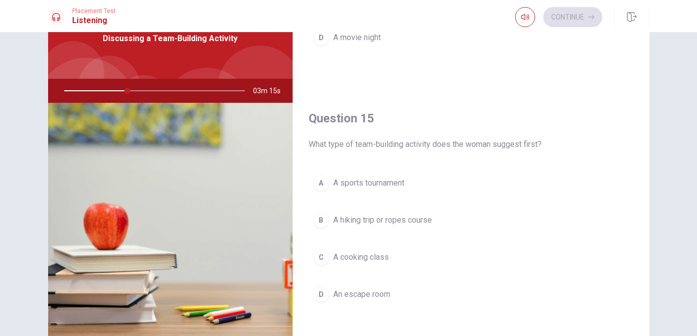
click at [391, 221] on span "A hiking trip or ropes course" at bounding box center [382, 220] width 99 height 12
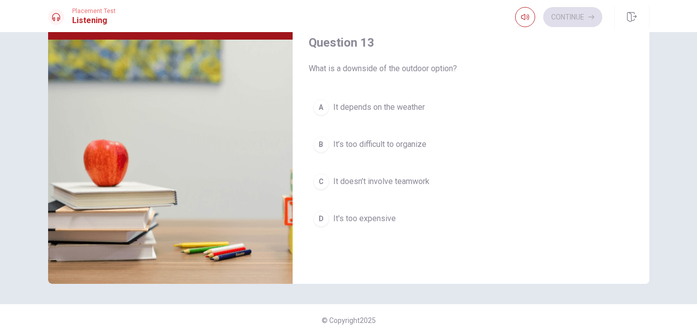
scroll to position [411, 0]
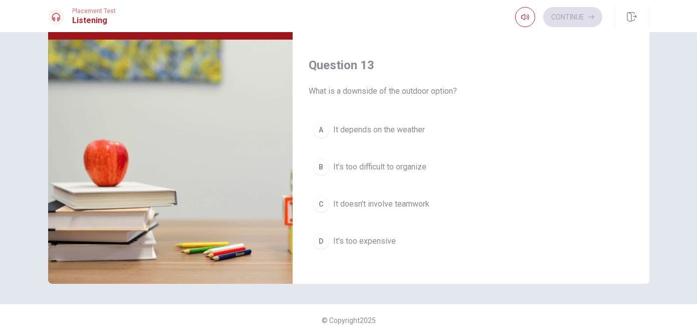
click at [401, 137] on button "A It depends on the weather" at bounding box center [471, 129] width 325 height 25
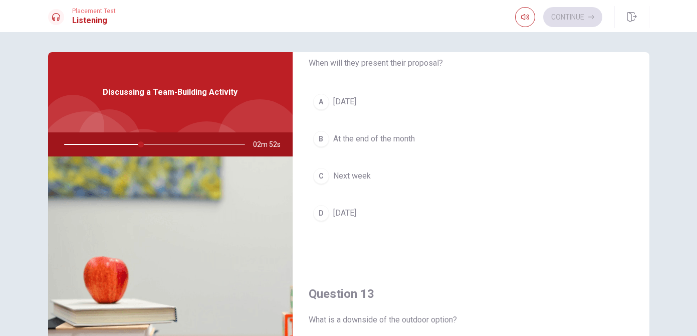
scroll to position [299, 0]
click at [355, 177] on span "Next week" at bounding box center [352, 177] width 38 height 12
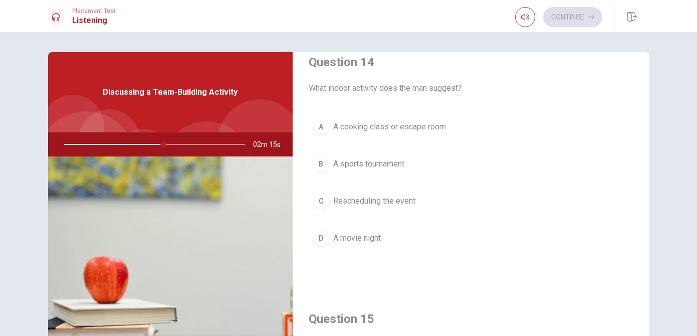
scroll to position [798, 0]
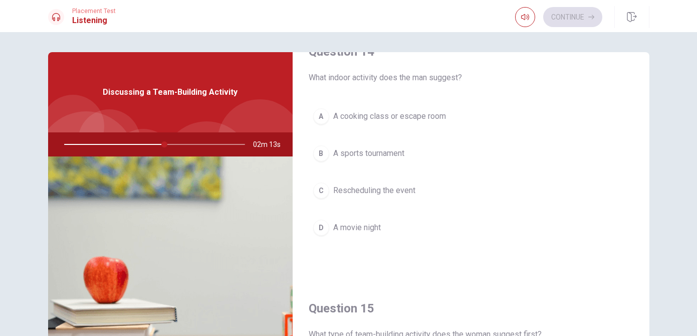
click at [416, 116] on span "A cooking class or escape room" at bounding box center [389, 116] width 113 height 12
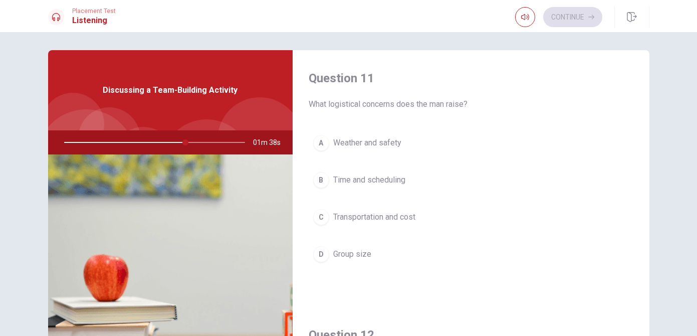
scroll to position [0, 0]
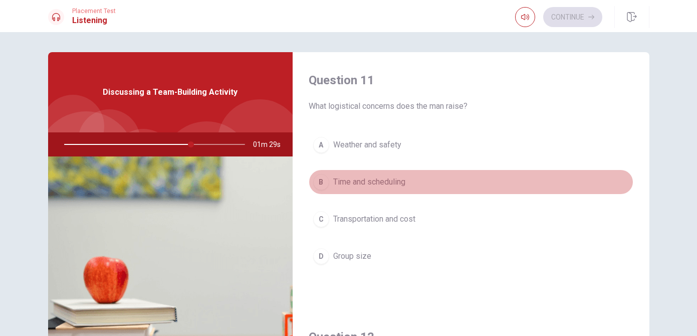
click at [351, 183] on span "Time and scheduling" at bounding box center [369, 182] width 72 height 12
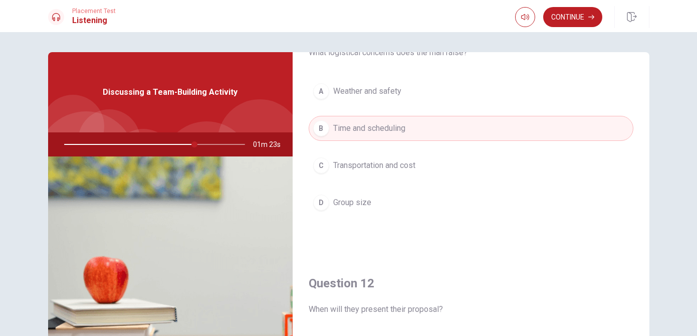
scroll to position [55, 0]
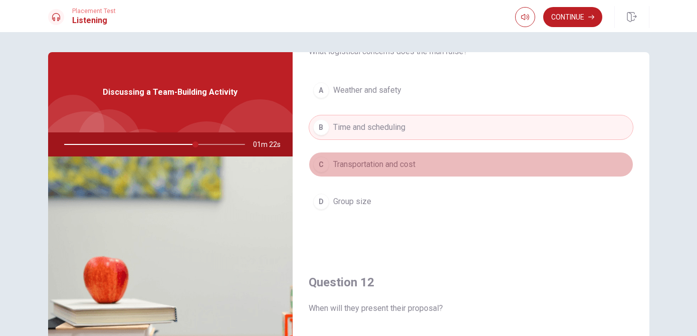
click at [360, 171] on button "C Transportation and cost" at bounding box center [471, 164] width 325 height 25
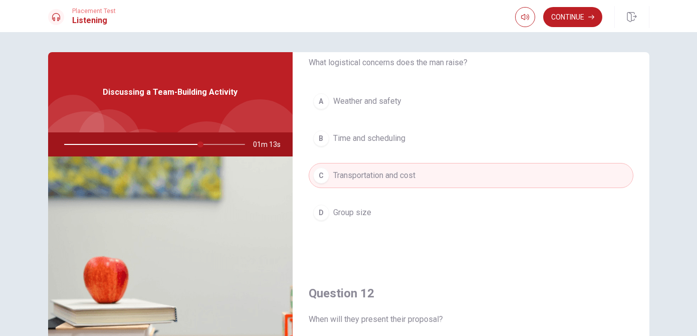
scroll to position [0, 0]
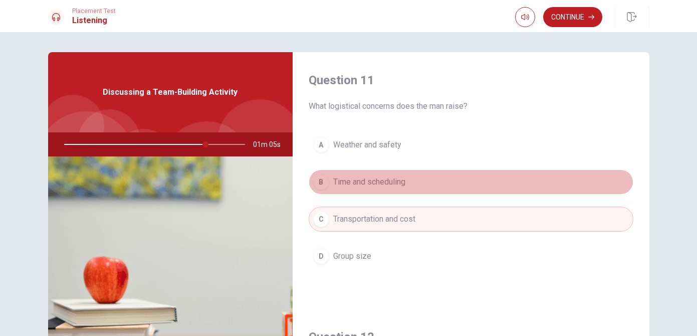
click at [344, 184] on span "Time and scheduling" at bounding box center [369, 182] width 72 height 12
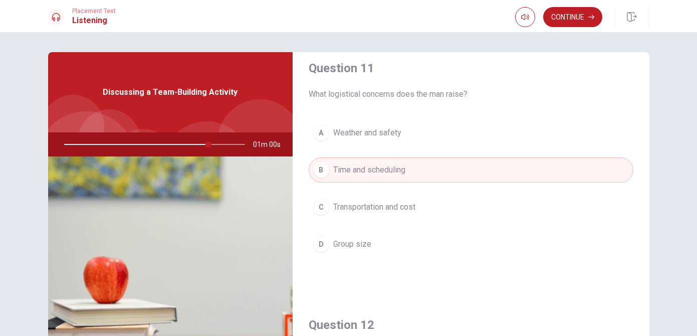
scroll to position [4, 0]
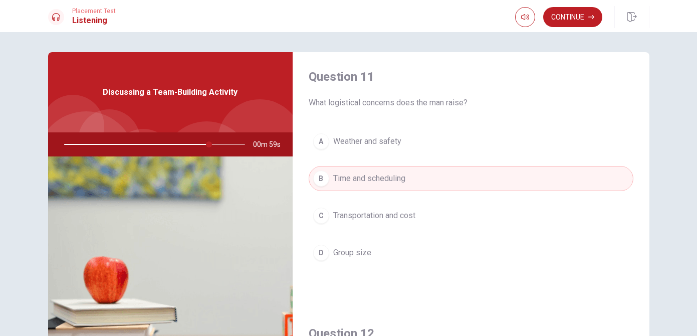
click at [345, 141] on span "Weather and safety" at bounding box center [367, 141] width 68 height 12
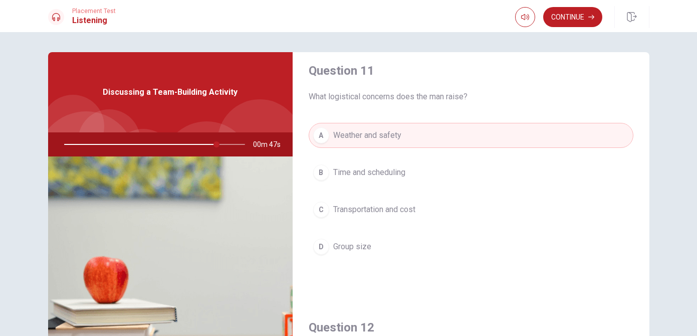
scroll to position [0, 0]
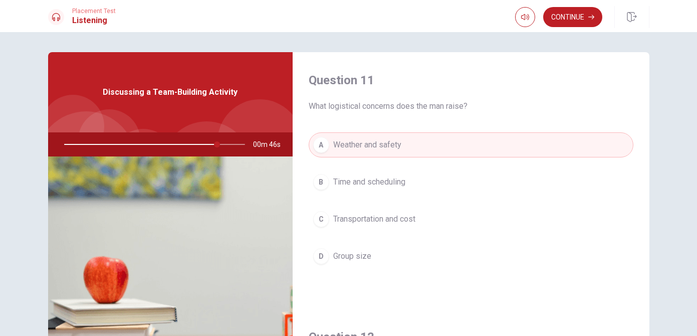
click at [362, 223] on span "Transportation and cost" at bounding box center [374, 219] width 82 height 12
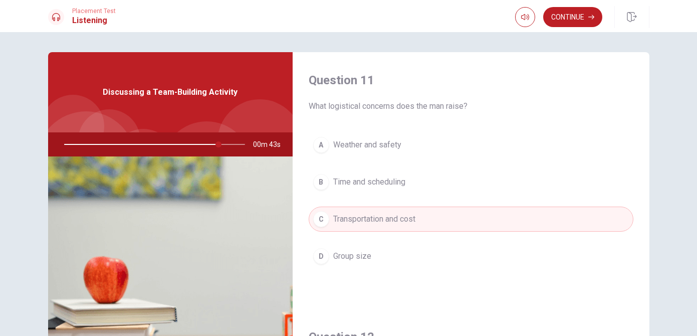
click at [400, 182] on span "Time and scheduling" at bounding box center [369, 182] width 72 height 12
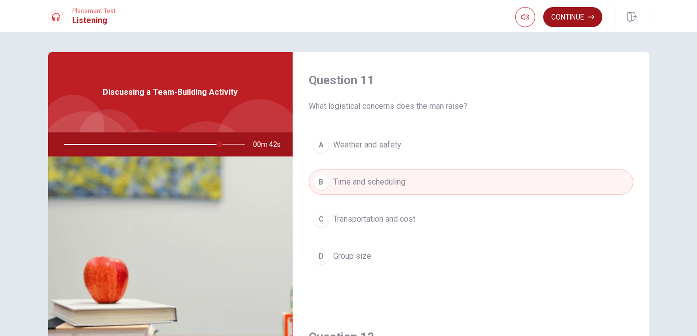
click at [569, 12] on button "Continue" at bounding box center [572, 17] width 59 height 20
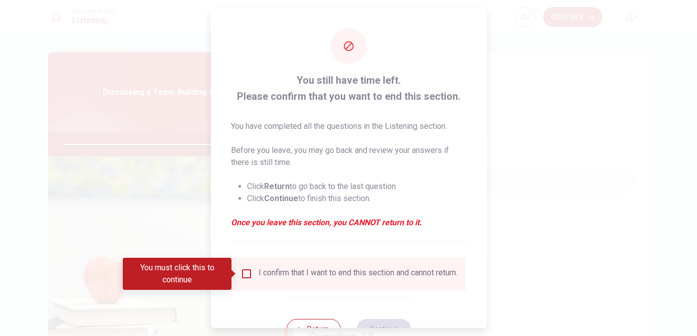
click at [247, 271] on input "You must click this to continue" at bounding box center [246, 273] width 12 height 12
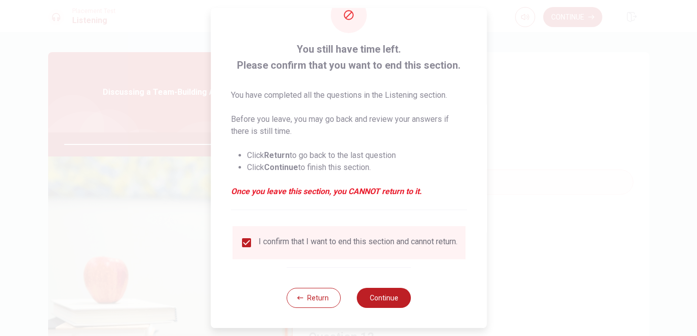
scroll to position [38, 0]
click at [381, 298] on button "Continue" at bounding box center [384, 298] width 54 height 20
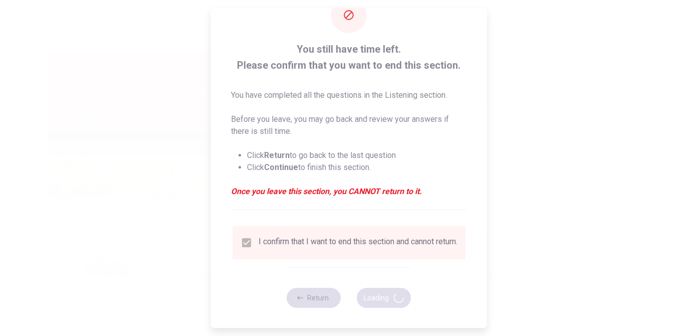
type input "88"
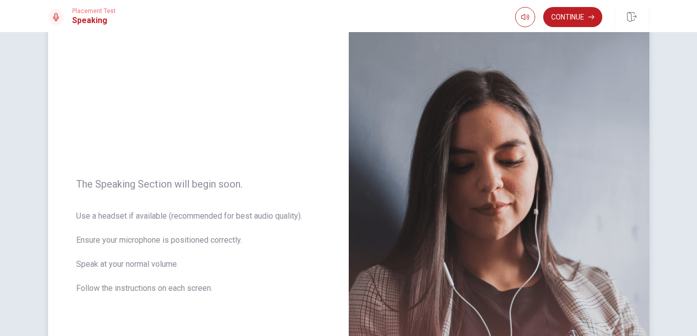
scroll to position [6, 0]
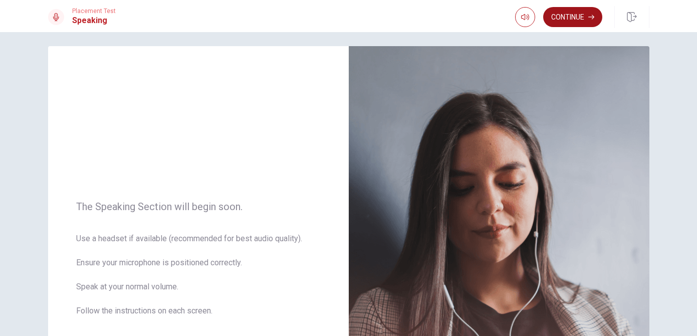
click at [576, 18] on button "Continue" at bounding box center [572, 17] width 59 height 20
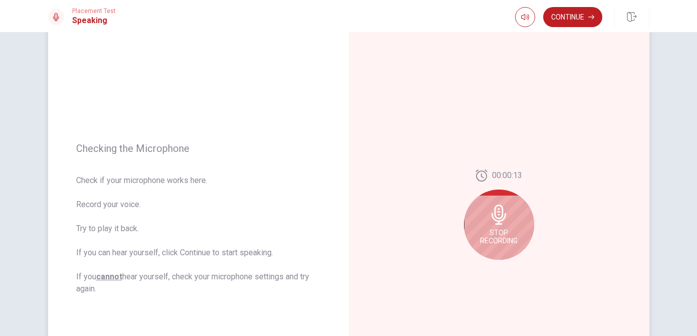
scroll to position [61, 0]
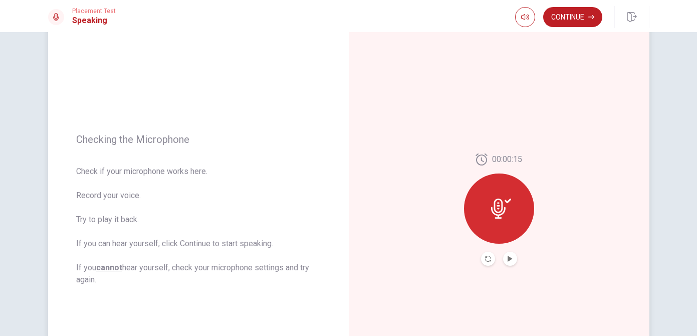
click at [505, 210] on icon at bounding box center [501, 208] width 20 height 20
click at [500, 216] on icon at bounding box center [501, 208] width 20 height 20
click at [510, 260] on icon "Play Audio" at bounding box center [510, 258] width 6 height 6
click at [500, 223] on div at bounding box center [499, 208] width 70 height 70
click at [500, 206] on icon at bounding box center [501, 208] width 20 height 20
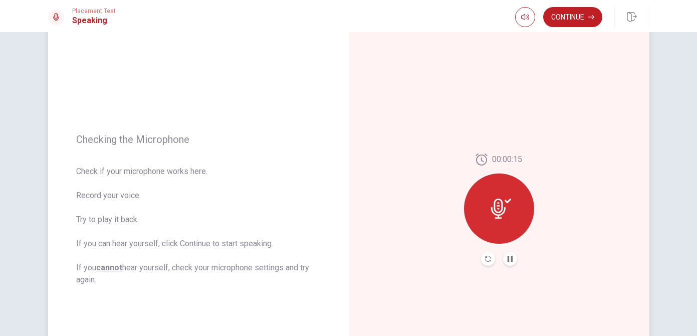
click at [500, 206] on icon at bounding box center [501, 208] width 20 height 20
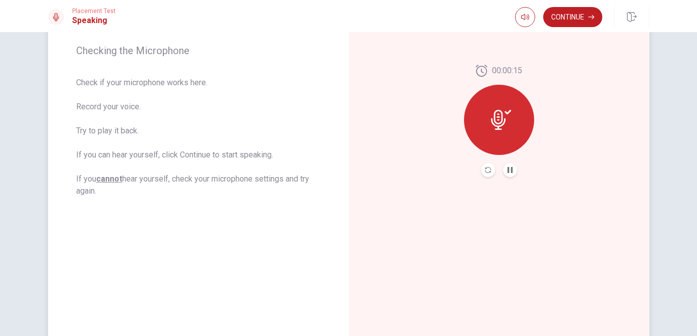
scroll to position [205, 0]
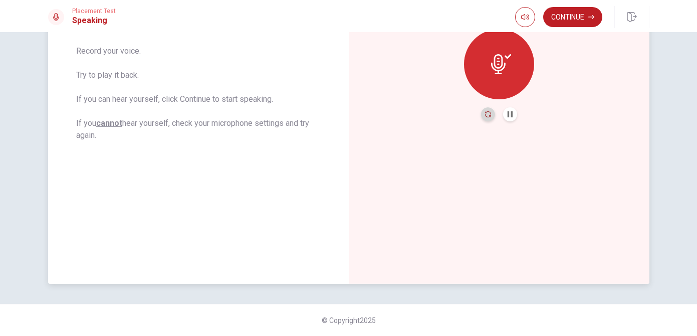
click at [485, 116] on icon "Record Again" at bounding box center [488, 114] width 6 height 6
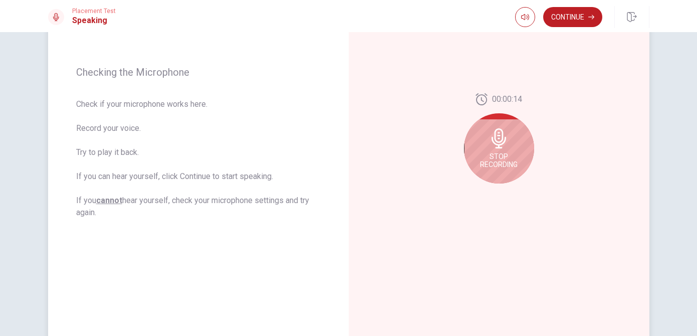
scroll to position [125, 0]
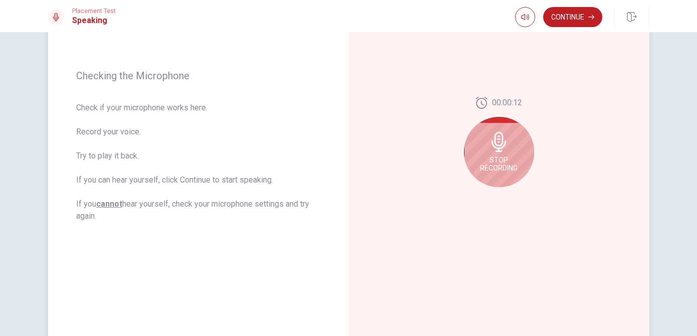
click at [512, 142] on div "Stop Recording" at bounding box center [499, 152] width 70 height 70
click at [505, 170] on span "Stop Recording" at bounding box center [499, 164] width 38 height 16
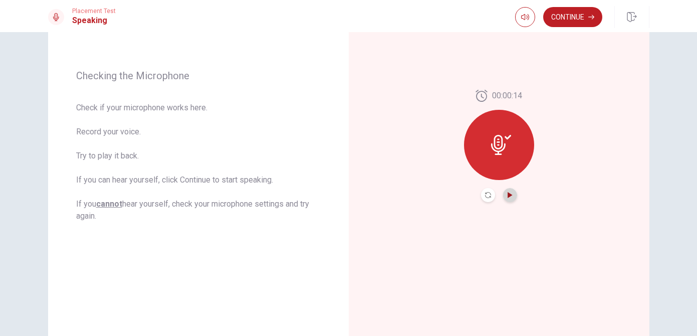
click at [507, 196] on icon "Play Audio" at bounding box center [509, 195] width 5 height 6
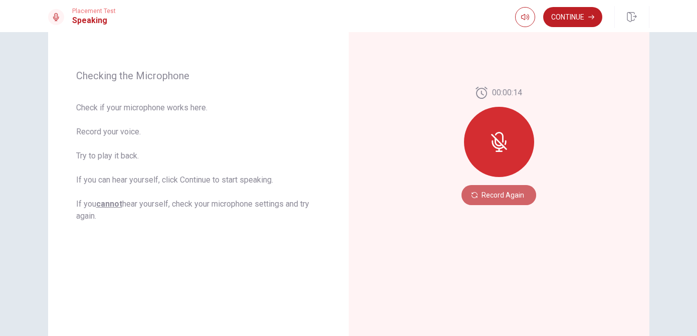
click at [507, 196] on button "Record Again" at bounding box center [498, 195] width 75 height 20
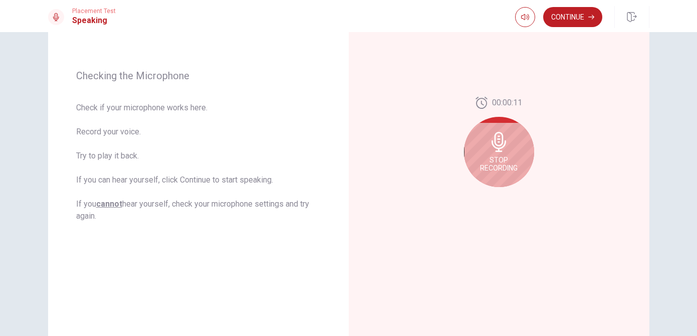
click at [500, 154] on div "Stop Recording" at bounding box center [499, 152] width 70 height 70
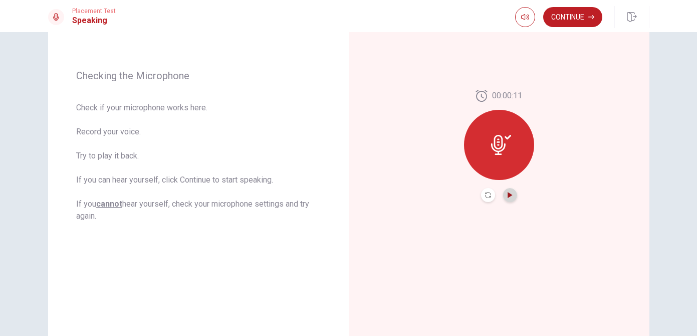
click at [508, 194] on icon "Play Audio" at bounding box center [509, 195] width 5 height 6
click at [573, 14] on button "Continue" at bounding box center [572, 17] width 59 height 20
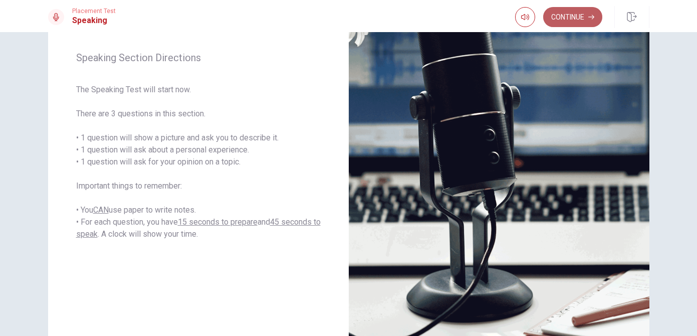
click at [584, 12] on button "Continue" at bounding box center [572, 17] width 59 height 20
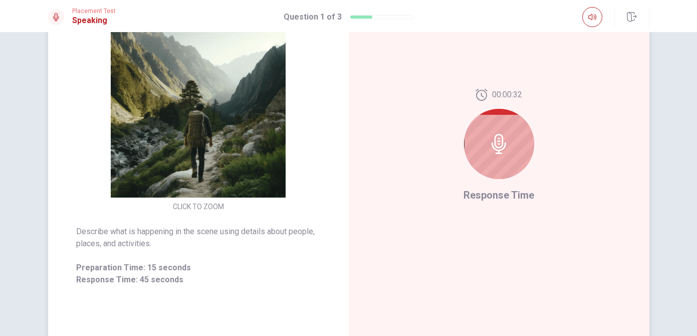
click at [505, 151] on icon at bounding box center [499, 144] width 20 height 20
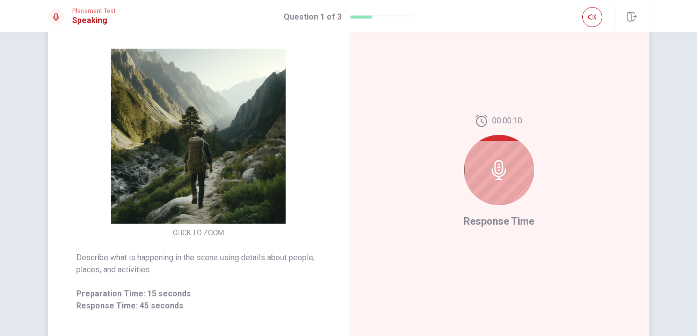
scroll to position [93, 0]
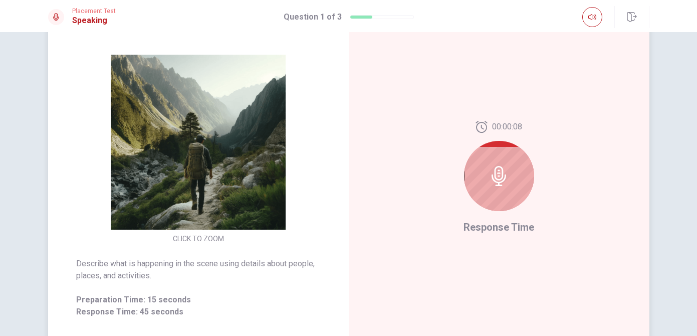
click at [496, 171] on icon at bounding box center [499, 176] width 20 height 20
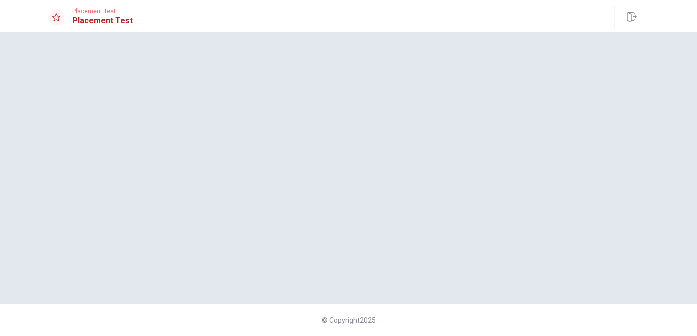
scroll to position [0, 0]
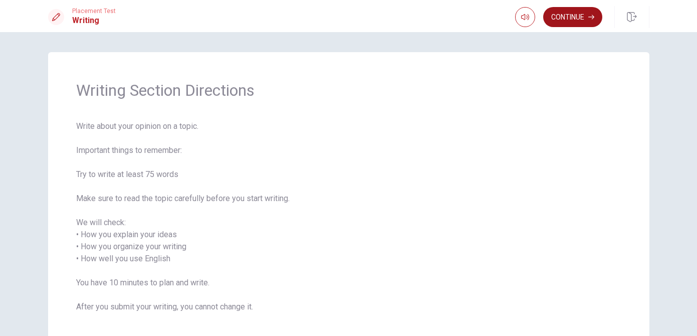
click at [564, 17] on button "Continue" at bounding box center [572, 17] width 59 height 20
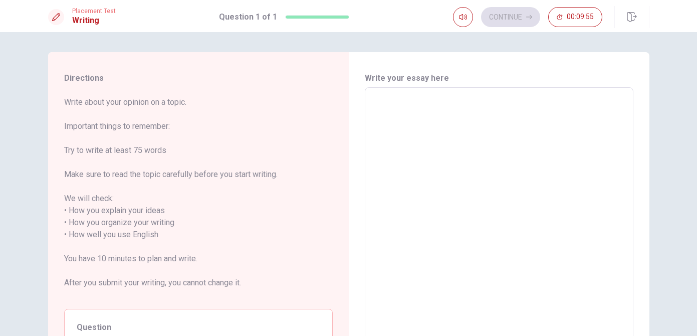
click at [424, 112] on textarea at bounding box center [499, 235] width 254 height 278
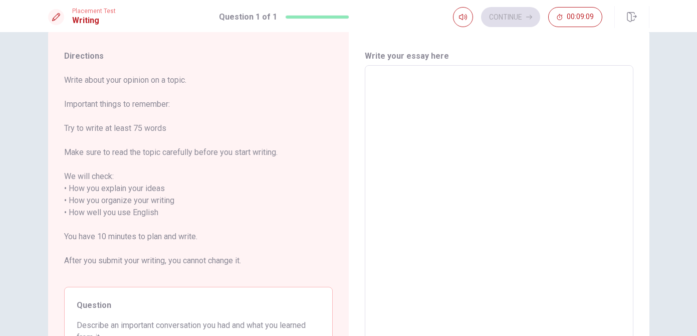
scroll to position [14, 0]
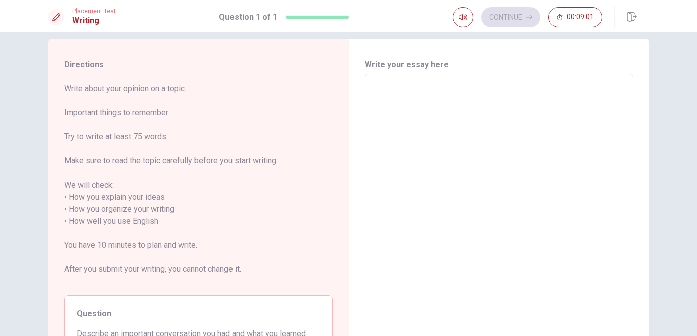
type textarea "I"
type textarea "x"
type textarea "I"
type textarea "x"
type textarea "I t"
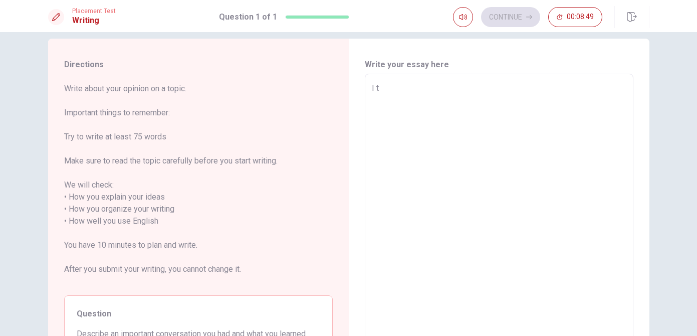
type textarea "x"
type textarea "W"
type textarea "x"
type textarea "Wh"
type textarea "x"
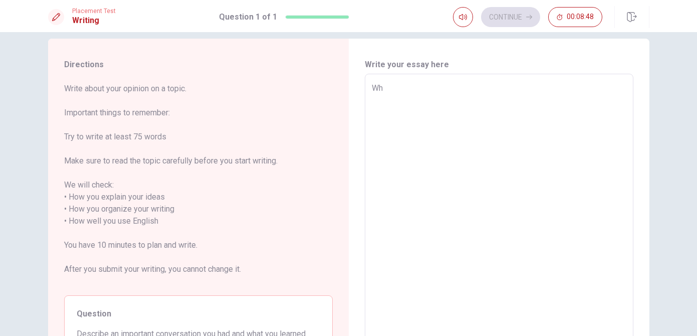
type textarea "Whe"
type textarea "x"
type textarea "When"
type textarea "x"
type textarea "When"
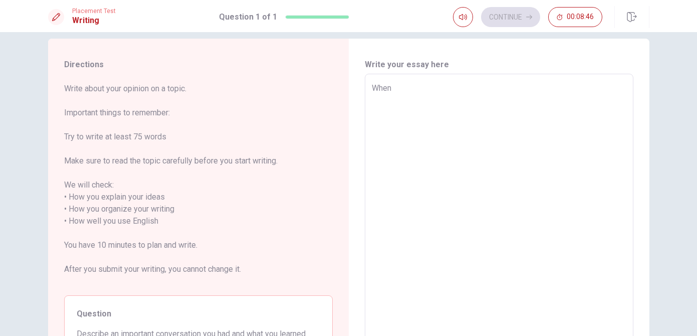
type textarea "x"
type textarea "When i"
type textarea "x"
type textarea "When it"
type textarea "x"
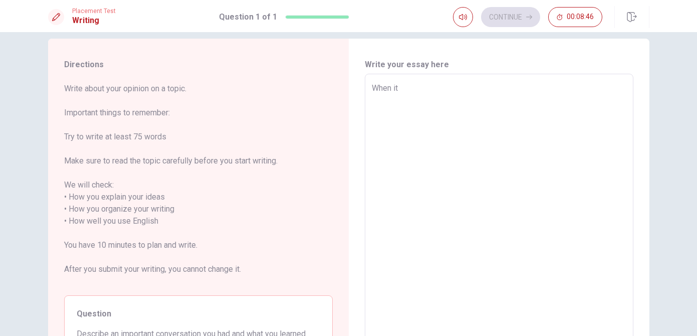
type textarea "When it"
type textarea "x"
type textarea "When it c"
type textarea "x"
type textarea "When it co"
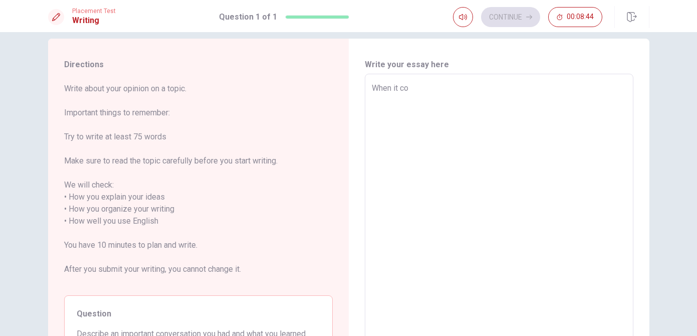
type textarea "x"
type textarea "When it com"
type textarea "x"
type textarea "When it come"
type textarea "x"
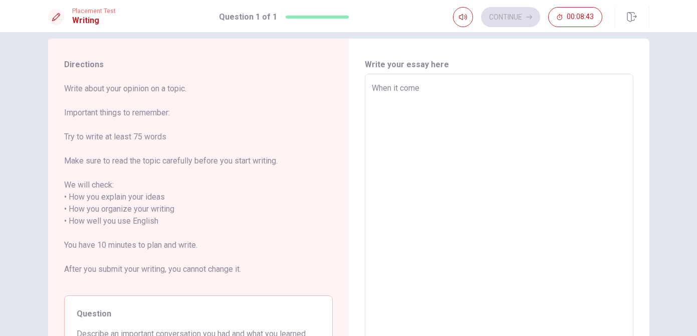
type textarea "When it comes"
type textarea "x"
type textarea "When it comes"
type textarea "x"
type textarea "When it comes"
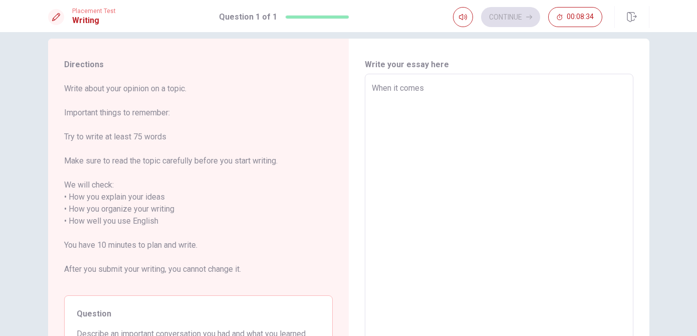
type textarea "x"
type textarea "When it comes A"
type textarea "x"
type textarea "When it comes AI"
type textarea "x"
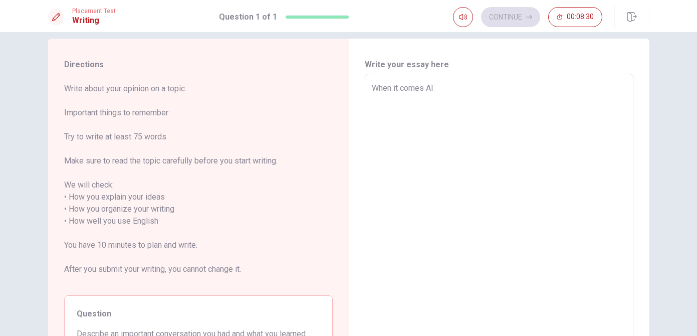
type textarea "When it comes AI"
type textarea "x"
type textarea "When it comes AI i"
type textarea "x"
type textarea "When it comes AI in"
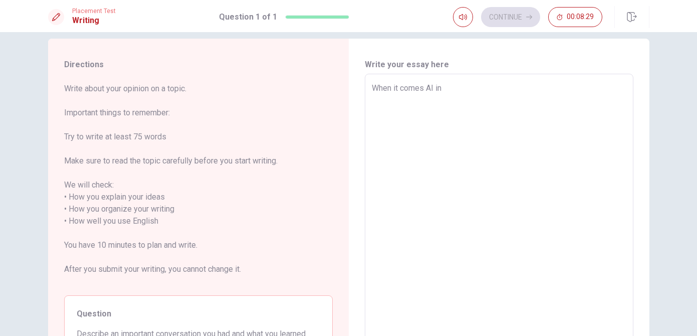
type textarea "x"
type textarea "When it comes AI in"
type textarea "x"
type textarea "When it comes AI in m"
type textarea "x"
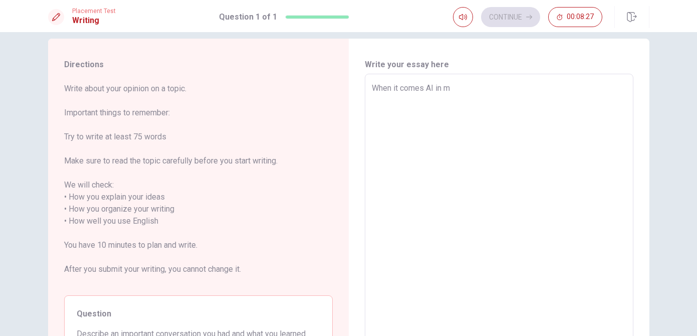
type textarea "When it comes AI in my"
type textarea "x"
type textarea "When it comes AI in my"
type textarea "x"
type textarea "When it comes AI in my w"
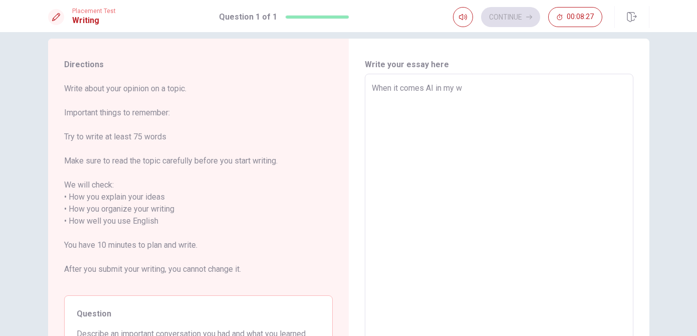
type textarea "x"
type textarea "When it comes AI in my wo"
type textarea "x"
type textarea "When it comes AI in my wor"
type textarea "x"
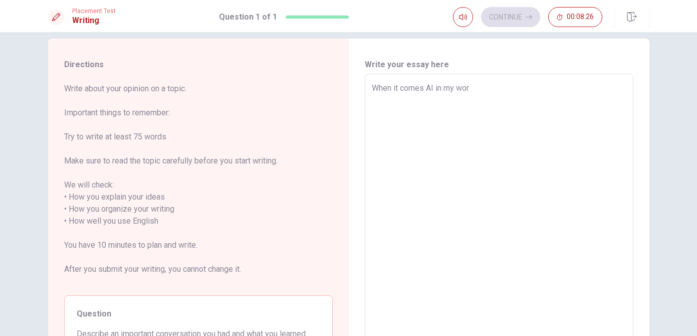
type textarea "When it comes AI in my work"
type textarea "x"
type textarea "When it comes AI in my work,"
type textarea "x"
type textarea "When it comes AI in my work,"
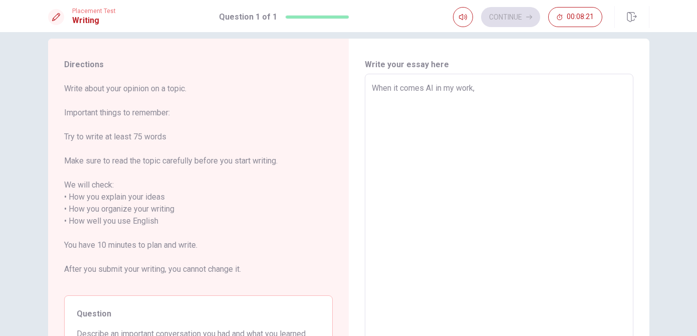
type textarea "x"
type textarea "When it comes AI in my work, w"
type textarea "x"
type textarea "When it comes AI in my work, we"
type textarea "x"
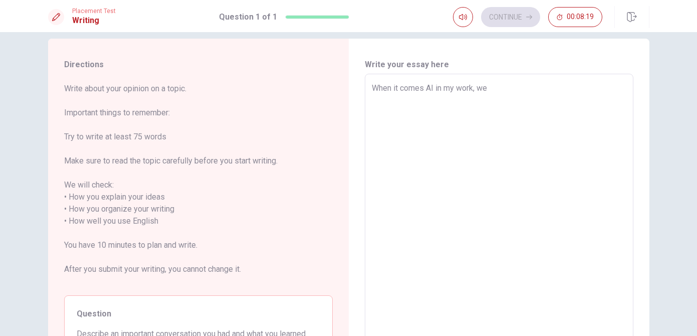
type textarea "When it comes AI in my work, we"
type textarea "x"
type textarea "When it comes AI in my work, we h"
type textarea "x"
type textarea "When it comes AI in my work, we ha"
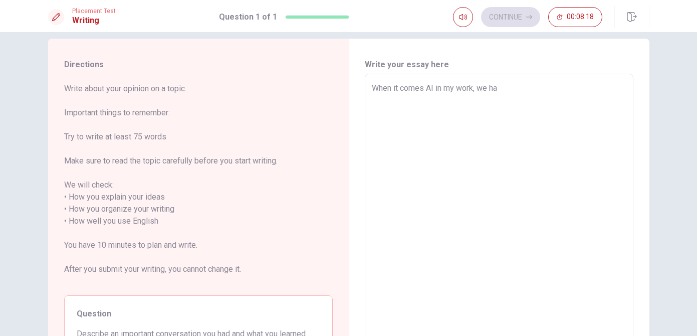
type textarea "x"
type textarea "When it comes AI in my work, we hav"
type textarea "x"
type textarea "When it comes AI in my work, we have"
type textarea "x"
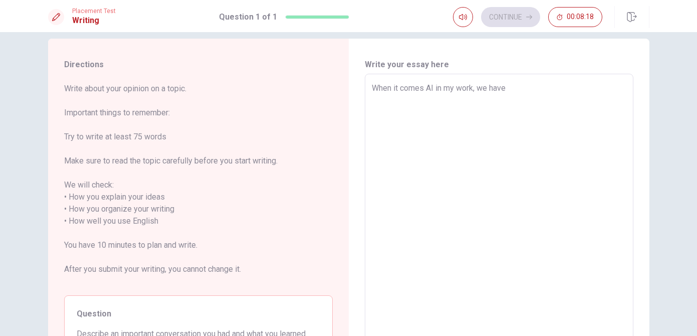
type textarea "When it comes AI in my work, we have"
type textarea "x"
type textarea "When it comes AI in my work, we have m"
type textarea "x"
type textarea "When it comes AI in my work, we have ma"
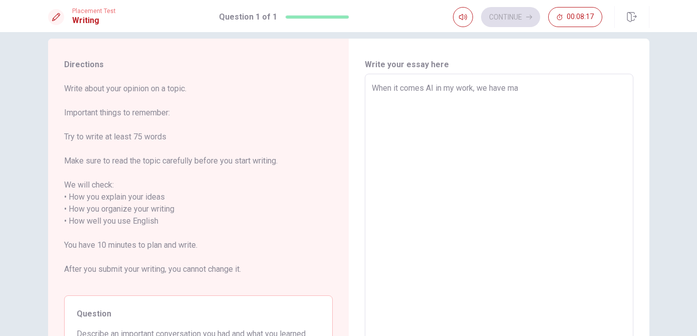
type textarea "x"
type textarea "When it comes AI in my work, we have man"
type textarea "x"
type textarea "When it comes AI in my work, we have many"
type textarea "x"
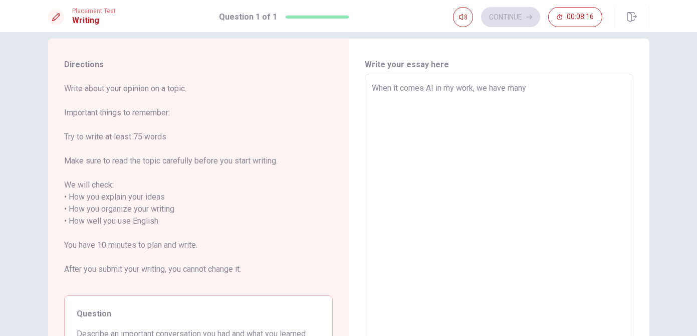
type textarea "When it comes AI in my work, we have many"
type textarea "x"
type textarea "When it comes AI in my work, we have many d"
type textarea "x"
type textarea "When it comes AI in my work, we have many di"
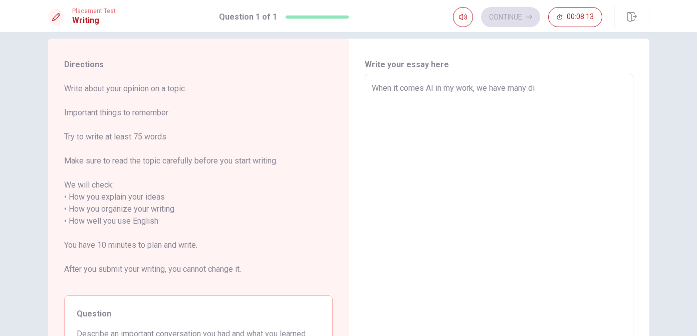
type textarea "x"
type textarea "When it comes AI in my work, we have many dis"
type textarea "x"
type textarea "When it comes AI in my work, we have many disc"
type textarea "x"
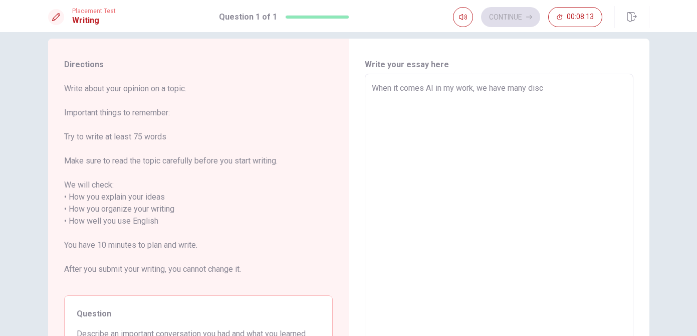
type textarea "When it comes AI in my work, we have many discu"
type textarea "x"
type textarea "When it comes AI in my work, we have many discus"
type textarea "x"
type textarea "When it comes AI in my work, we have many discuss"
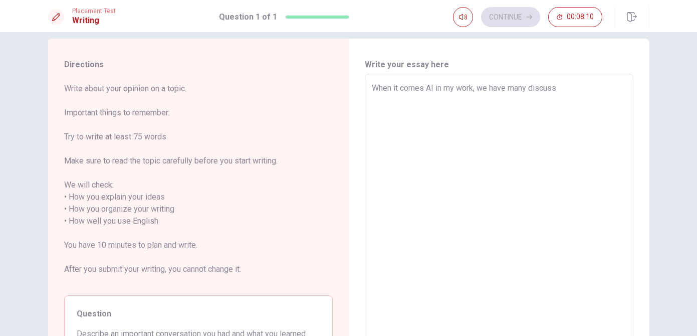
type textarea "x"
type textarea "When it comes AI in my work, we have many discussi"
type textarea "x"
type textarea "When it comes AI in my work, we have many discussio"
type textarea "x"
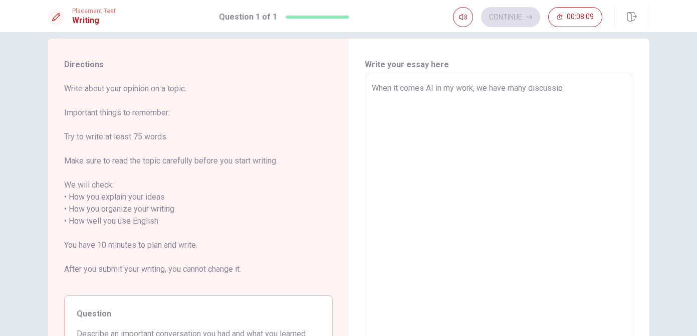
type textarea "When it comes AI in my work, we have many discussion"
type textarea "x"
type textarea "When it comes AI in my work, we have many discussions"
type textarea "x"
type textarea "When it comes AI in my work, we have many discussions"
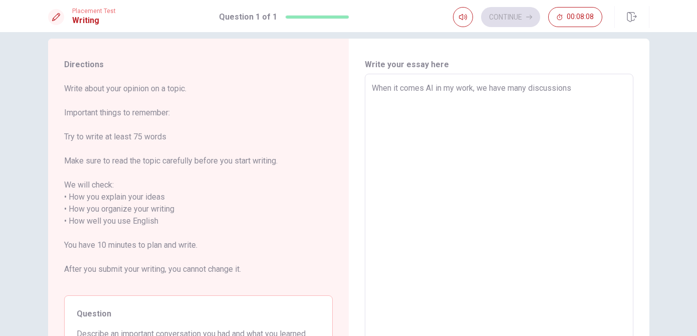
type textarea "x"
type textarea "When it comes AI in my work, we have many discussions!"
type textarea "x"
type textarea "When it comes AI in my work, we have many discussions!"
type textarea "x"
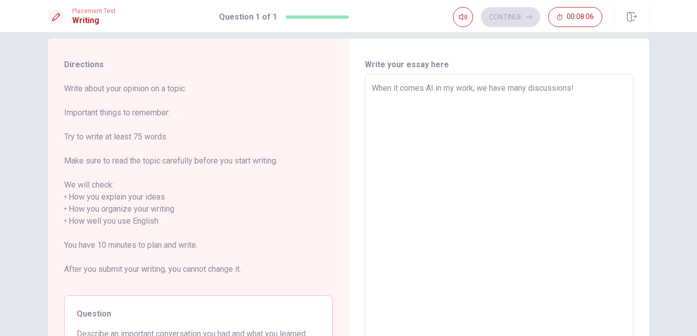
type textarea "When it comes AI in my work, we have many discussions! T"
type textarea "x"
type textarea "When it comes AI in my work, we have many discussions! Th"
type textarea "x"
type textarea "When it comes AI in my work, we have many discussions! The"
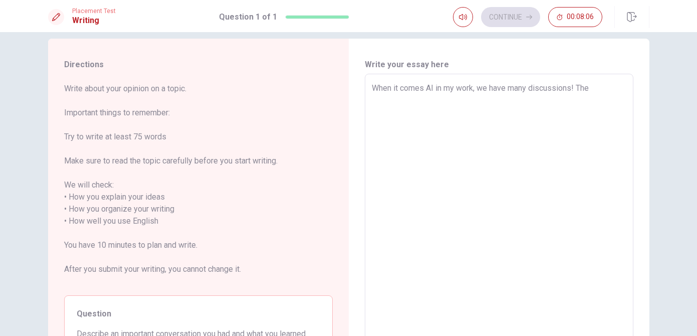
type textarea "x"
type textarea "When it comes AI in my work, we have many discussions! Thea"
type textarea "x"
type textarea "When it comes AI in my work, we have many discussions! Thear"
type textarea "x"
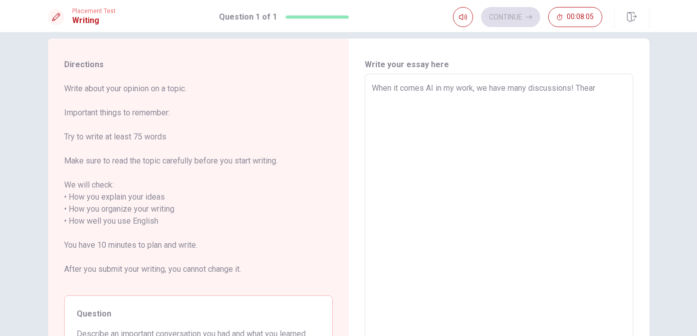
type textarea "When it comes AI in my work, we have many discussions! Thear"
type textarea "x"
type textarea "When it comes AI in my work, we have many discussions! Thear a"
type textarea "x"
type textarea "When it comes AI in my work, we have many discussions! W"
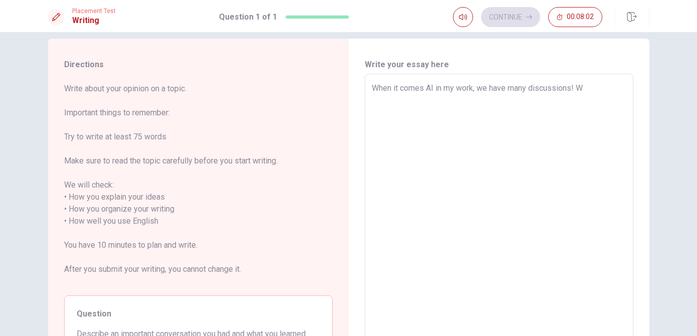
type textarea "x"
type textarea "When it comes AI in my work, we have many discussions! We"
type textarea "x"
type textarea "When it comes AI in my work, we have many discussions! We"
type textarea "x"
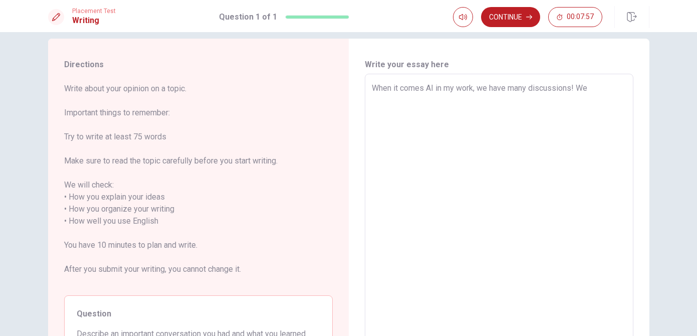
type textarea "When it comes AI in my work, we have many discussions! We h"
type textarea "x"
type textarea "When it comes AI in my work, we have many discussions! We ha"
type textarea "x"
type textarea "When it comes AI in my work, we have many discussions! We hav"
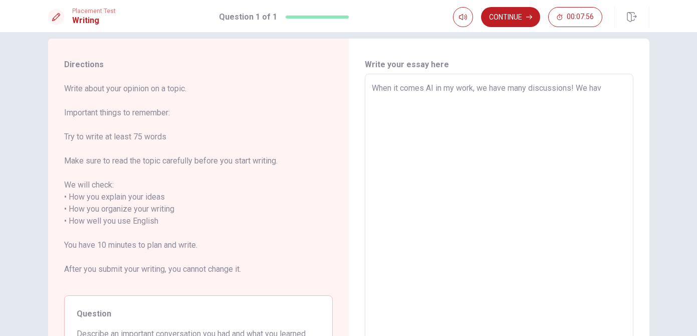
type textarea "x"
type textarea "When it comes AI in my work, we have many discussions! We have"
type textarea "x"
type textarea "When it comes AI in my work, we have many discussions! We have"
type textarea "x"
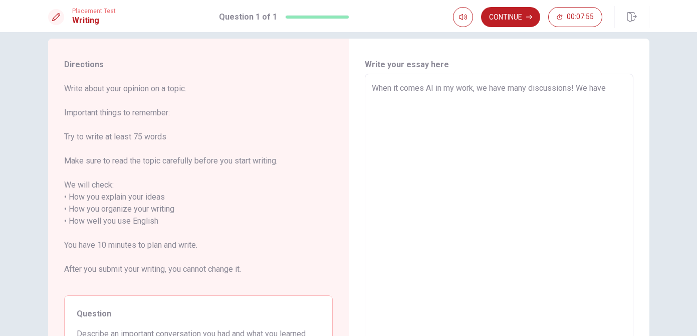
type textarea "When it comes AI in my work, we have many discussions! We have m"
type textarea "x"
type textarea "When it comes AI in my work, we have many discussions! We have u"
type textarea "x"
type textarea "When it comes AI in my work, we have many discussions! We have un"
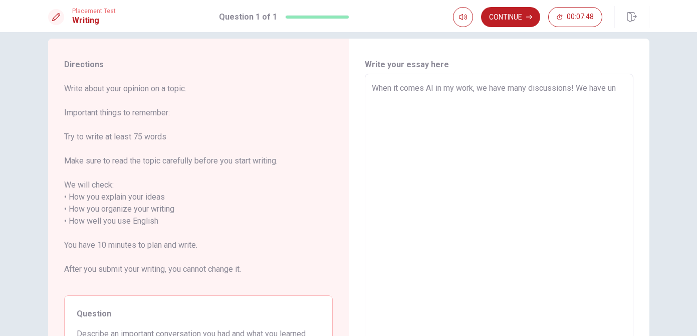
type textarea "x"
type textarea "When it comes AI in my work, we have many discussions! We have und"
type textarea "x"
type textarea "When it comes AI in my work, we have many discussions! We have unde"
type textarea "x"
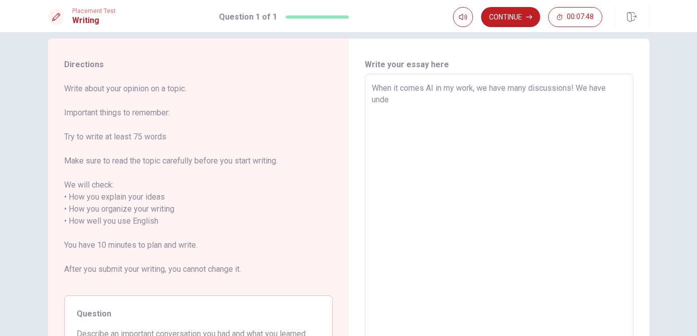
type textarea "When it comes AI in my work, we have many discussions! We have under"
type textarea "x"
type textarea "When it comes AI in my work, we have many discussions! We have unders"
type textarea "x"
type textarea "When it comes AI in my work, we have many discussions! We have underst"
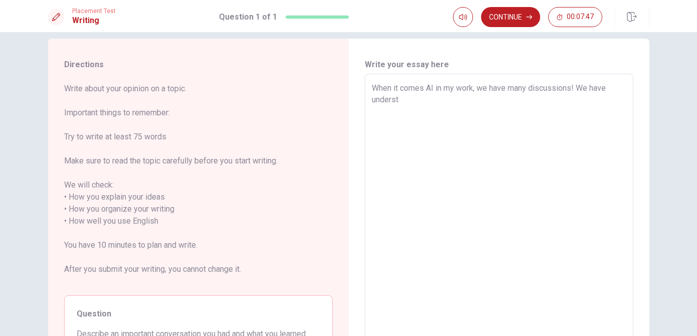
type textarea "x"
type textarea "When it comes AI in my work, we have many discussions! We have understa"
type textarea "x"
type textarea "When it comes AI in my work, we have many discussions! We have understan"
type textarea "x"
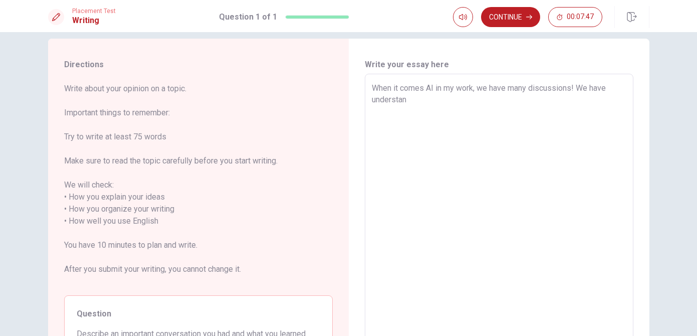
type textarea "When it comes AI in my work, we have many discussions! We have understand"
type textarea "x"
type textarea "When it comes AI in my work, we have many discussions! We have understand"
type textarea "x"
type textarea "When it comes AI in my work, we have many discussions! We have understand a"
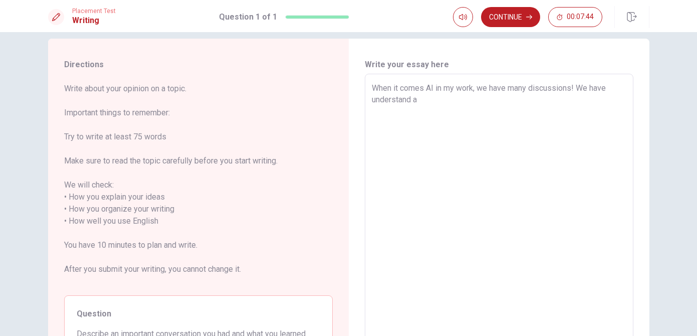
type textarea "x"
type textarea "When it comes AI in my work, we have many discussions! We have understand a"
type textarea "x"
type textarea "When it comes AI in my work, we have many discussions! We have understand a l"
type textarea "x"
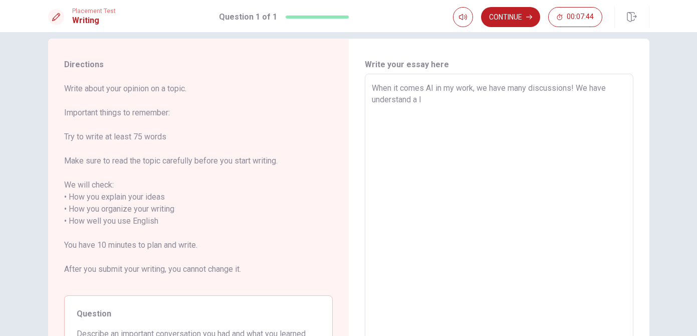
type textarea "When it comes AI in my work, we have many discussions! We have understand a lo"
type textarea "x"
type textarea "When it comes AI in my work, we have many discussions! We have understand a lot"
type textarea "x"
type textarea "When it comes AI in my work, we have many discussions! We have understand a lot"
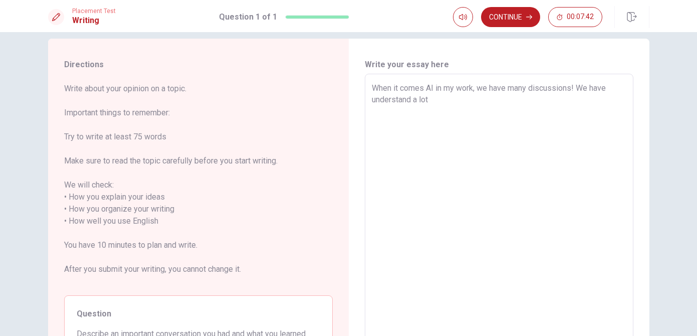
type textarea "x"
type textarea "When it comes AI in my work, we have many discussions! We have understand a lot…"
type textarea "x"
type textarea "When it comes AI in my work, we have many discussions! We have understand a lot…"
type textarea "x"
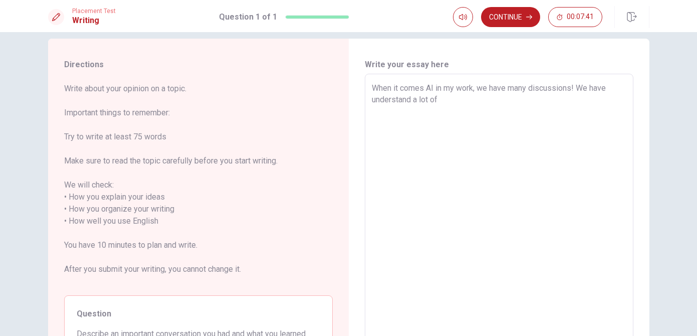
type textarea "When it comes AI in my work, we have many discussions! We have understand a lot…"
type textarea "x"
type textarea "When it comes AI in my work, we have many discussions! We have understand a lot…"
type textarea "x"
type textarea "When it comes AI in my work, we have many discussions! We have understand a lot…"
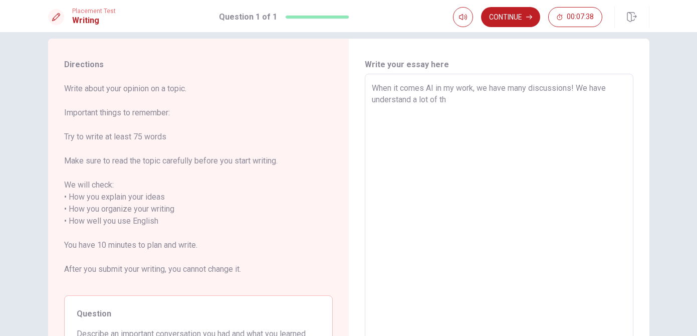
type textarea "x"
type textarea "When it comes AI in my work, we have many discussions! We have understand a lot…"
drag, startPoint x: 454, startPoint y: 114, endPoint x: 427, endPoint y: 115, distance: 27.1
click at [427, 115] on textarea "When it comes AI in my work, we have many discussions! We have understand a lot…" at bounding box center [499, 221] width 254 height 278
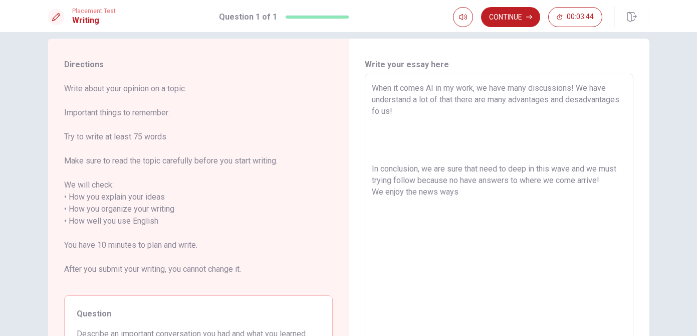
click at [464, 193] on textarea "When it comes AI in my work, we have many discussions! We have understand a lot…" at bounding box center [499, 221] width 254 height 278
click at [576, 86] on textarea "When it comes AI in my work, we have many discussions! We have understand a lot…" at bounding box center [499, 221] width 254 height 278
click at [391, 125] on textarea "When it comes AI in my work, we have many discussions! We have understand a lot…" at bounding box center [499, 221] width 254 height 278
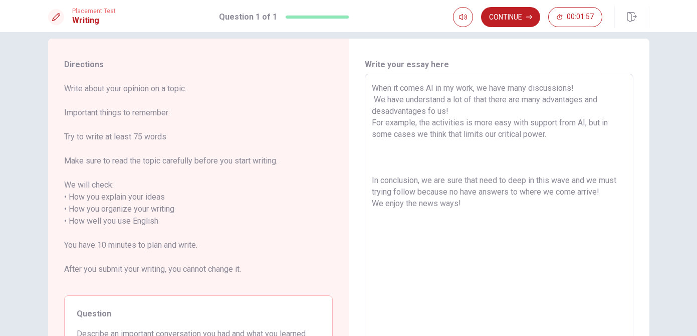
drag, startPoint x: 385, startPoint y: 149, endPoint x: 385, endPoint y: 165, distance: 16.5
click at [385, 166] on textarea "When it comes AI in my work, we have many discussions! We have understand a lot…" at bounding box center [499, 221] width 254 height 278
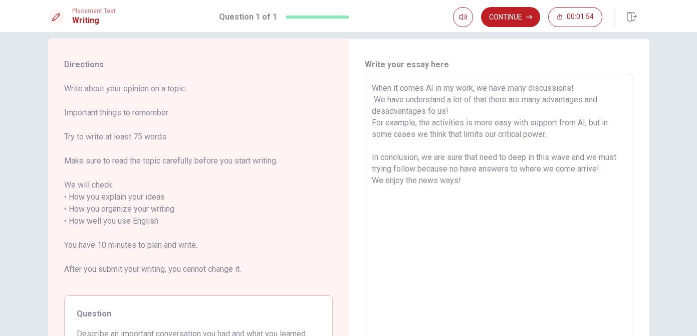
click at [526, 136] on textarea "When it comes AI in my work, we have many discussions! We have understand a lot…" at bounding box center [499, 221] width 254 height 278
click at [583, 137] on textarea "When it comes AI in my work, we have many discussions! We have understand a lot…" at bounding box center [499, 221] width 254 height 278
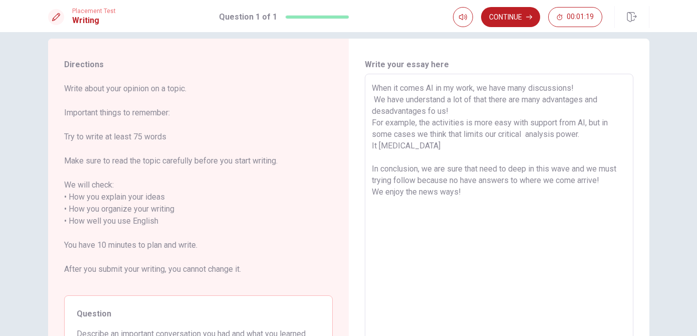
click at [409, 155] on textarea "When it comes AI in my work, we have many discussions! We have understand a lot…" at bounding box center [499, 221] width 254 height 278
drag, startPoint x: 408, startPoint y: 143, endPoint x: 367, endPoint y: 146, distance: 41.7
click at [367, 146] on div "When it comes AI in my work, we have many discussions! We have understand a lot…" at bounding box center [499, 221] width 268 height 295
click at [370, 126] on div "When it comes AI in my work, we have many discussions! We have understand a lot…" at bounding box center [499, 221] width 268 height 295
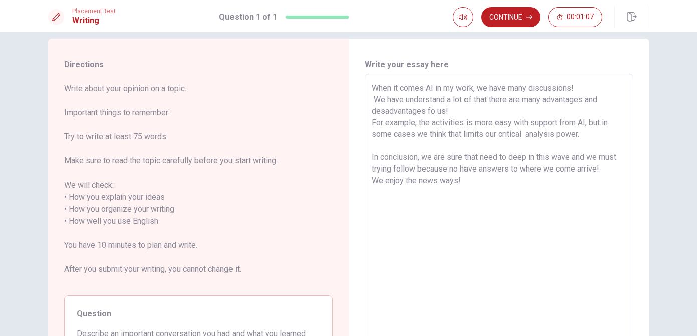
click at [452, 109] on textarea "When it comes AI in my work, we have many discussions! We have understand a lot…" at bounding box center [499, 221] width 254 height 278
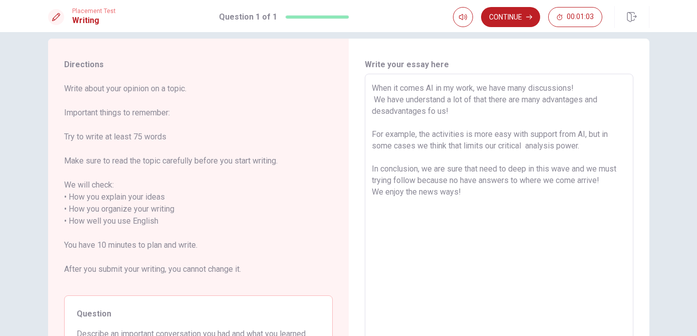
click at [371, 100] on div "When it comes AI in my work, we have many discussions! We have understand a lot…" at bounding box center [499, 221] width 268 height 295
drag, startPoint x: 578, startPoint y: 181, endPoint x: 558, endPoint y: 182, distance: 20.0
click at [557, 182] on textarea "When it comes AI in my work, we have many discussions! We have understand a lot…" at bounding box center [499, 221] width 254 height 278
click at [371, 194] on div "When it comes AI in my work, we have many discussions! We have understand a lot…" at bounding box center [499, 221] width 268 height 295
click at [371, 192] on div "When it comes AI in my work, we have many discussions! We have understand a lot…" at bounding box center [499, 221] width 268 height 295
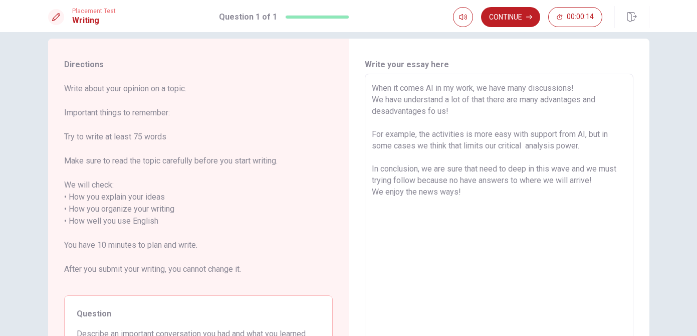
click at [373, 191] on textarea "When it comes AI in my work, we have many discussions! We have understand a lot…" at bounding box center [499, 221] width 254 height 278
drag, startPoint x: 434, startPoint y: 193, endPoint x: 424, endPoint y: 193, distance: 10.0
click at [424, 193] on textarea "When it comes AI in my work, we have many discussions! We have understand a lot…" at bounding box center [499, 221] width 254 height 278
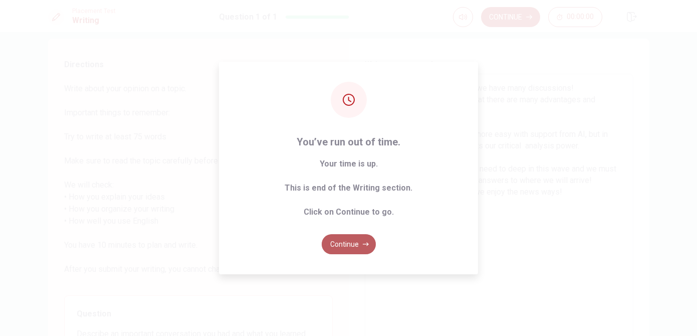
click at [352, 247] on button "Continue" at bounding box center [349, 244] width 54 height 20
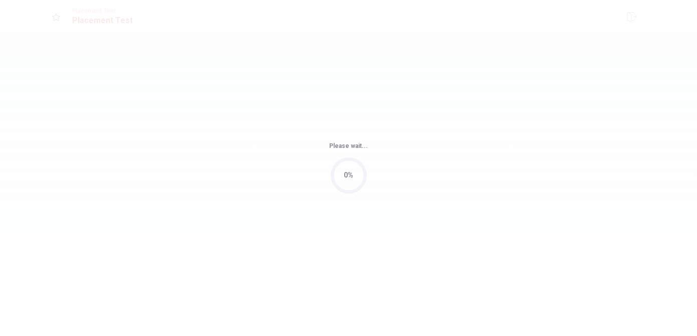
scroll to position [0, 0]
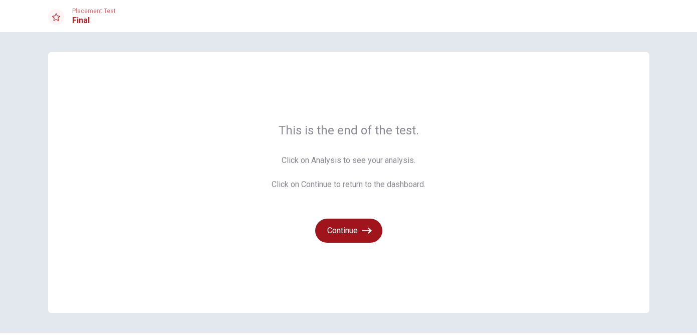
click at [352, 229] on button "Continue" at bounding box center [348, 230] width 67 height 24
